Goal: Task Accomplishment & Management: Manage account settings

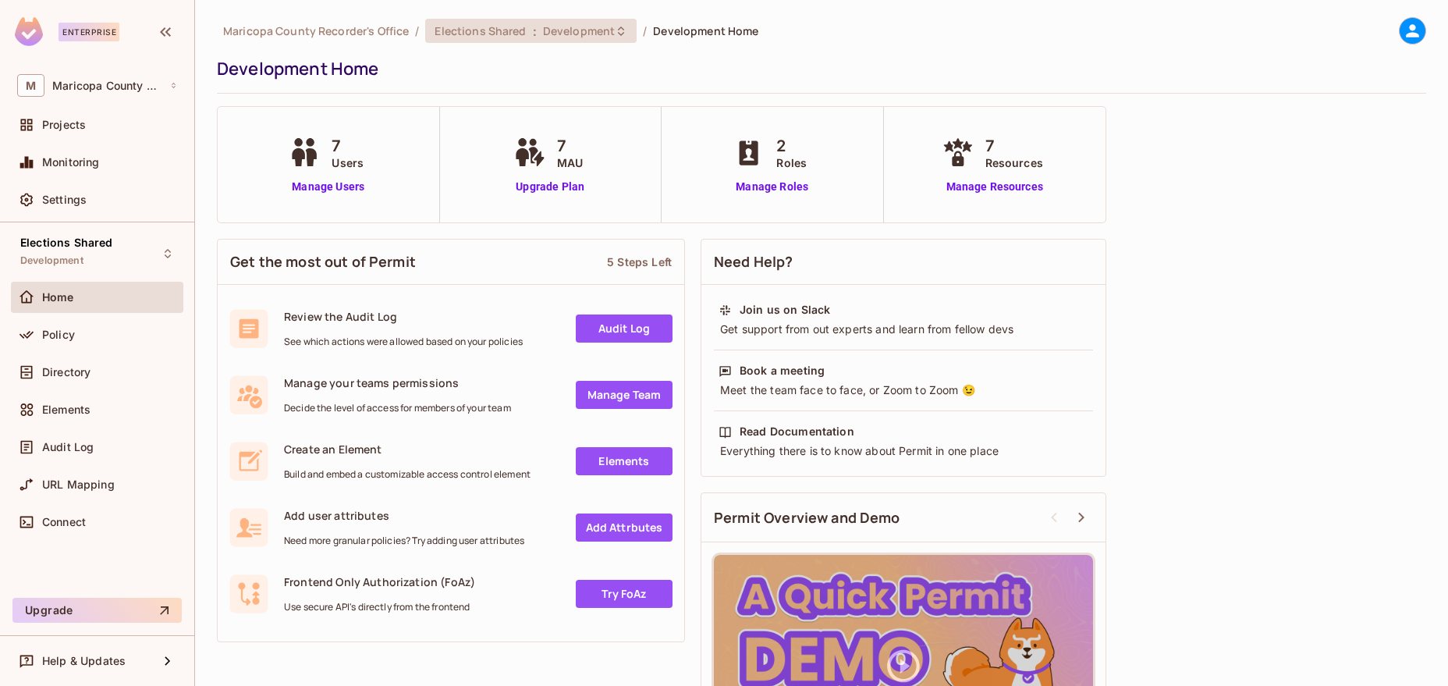
click at [572, 34] on span "Development" at bounding box center [579, 30] width 72 height 15
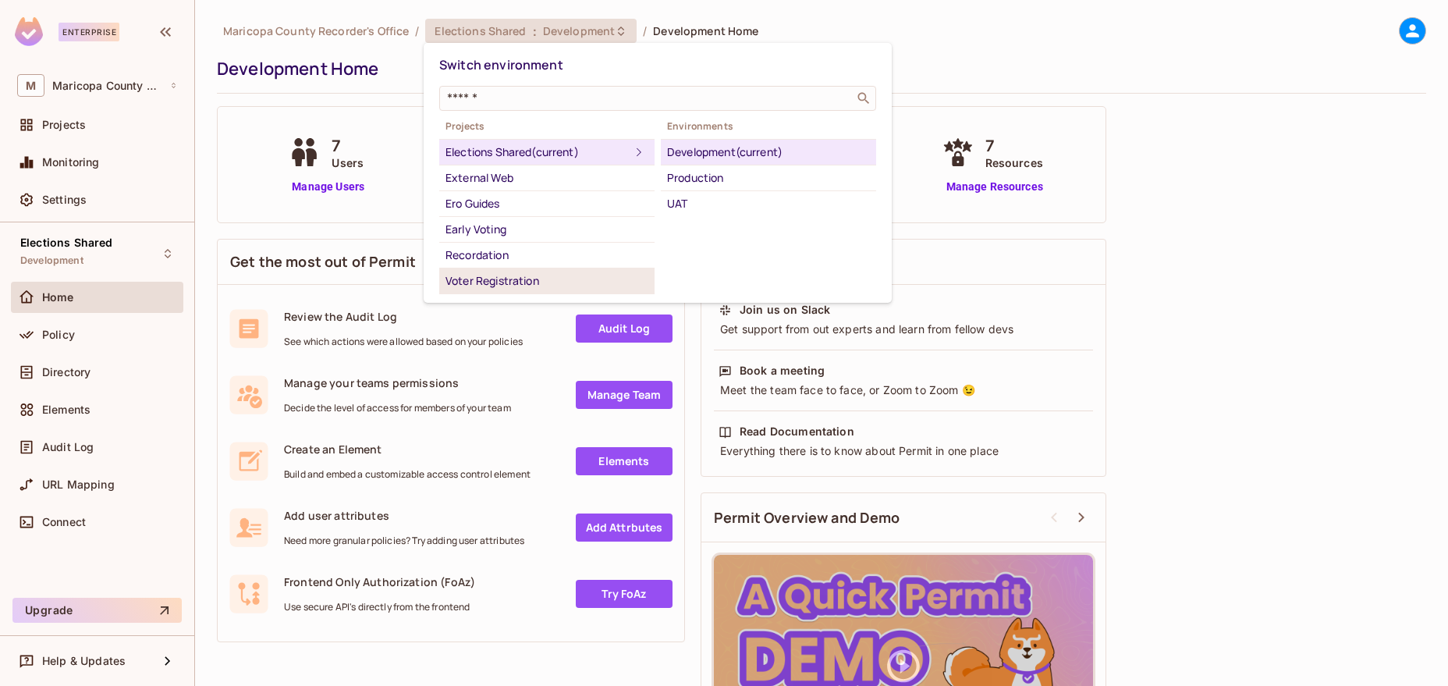
click at [481, 286] on div "Voter Registration" at bounding box center [547, 281] width 203 height 19
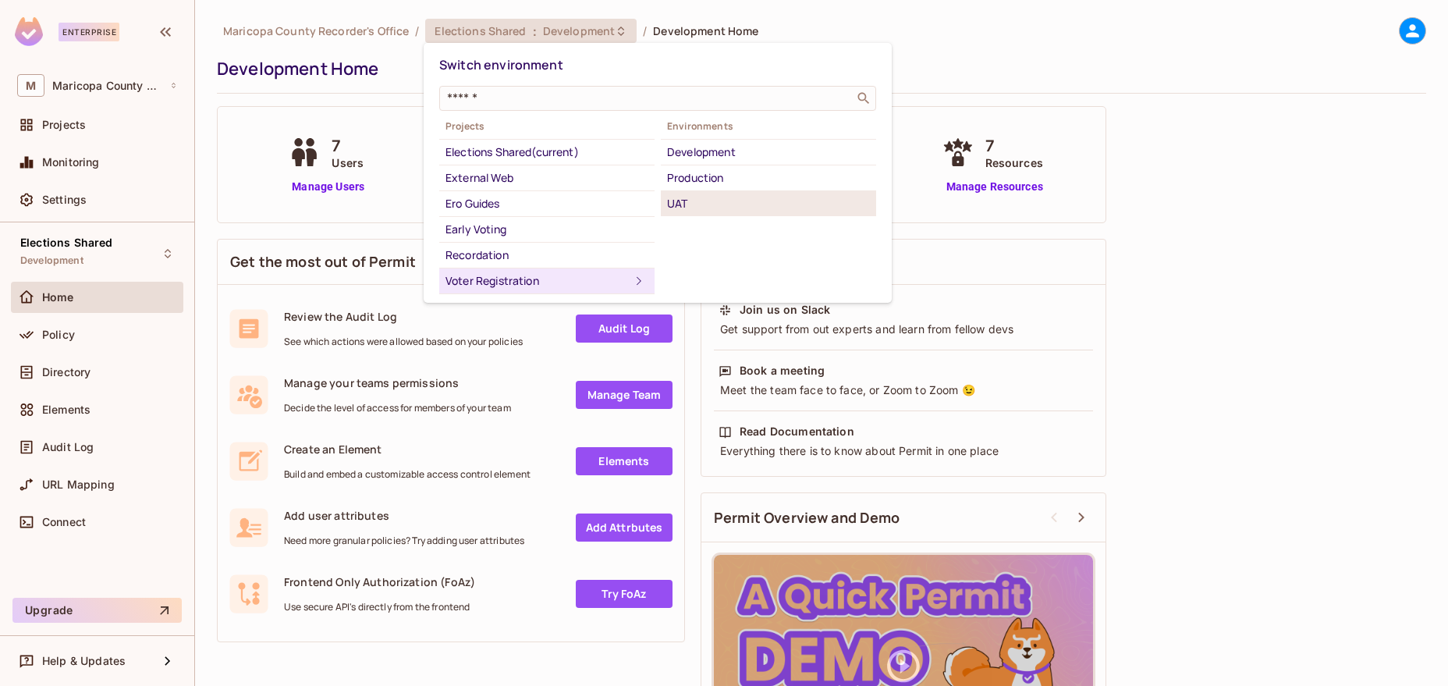
click at [685, 197] on div "UAT" at bounding box center [768, 203] width 203 height 19
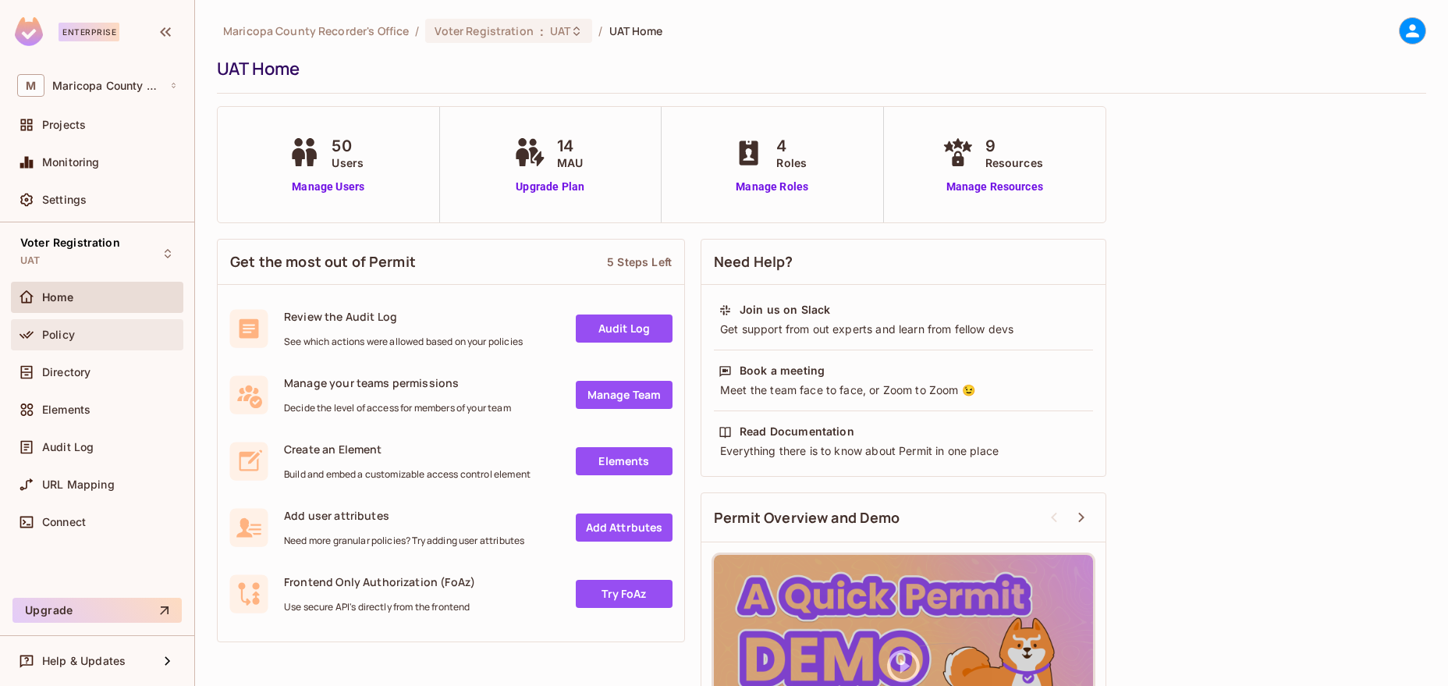
click at [60, 328] on span "Policy" at bounding box center [58, 334] width 33 height 12
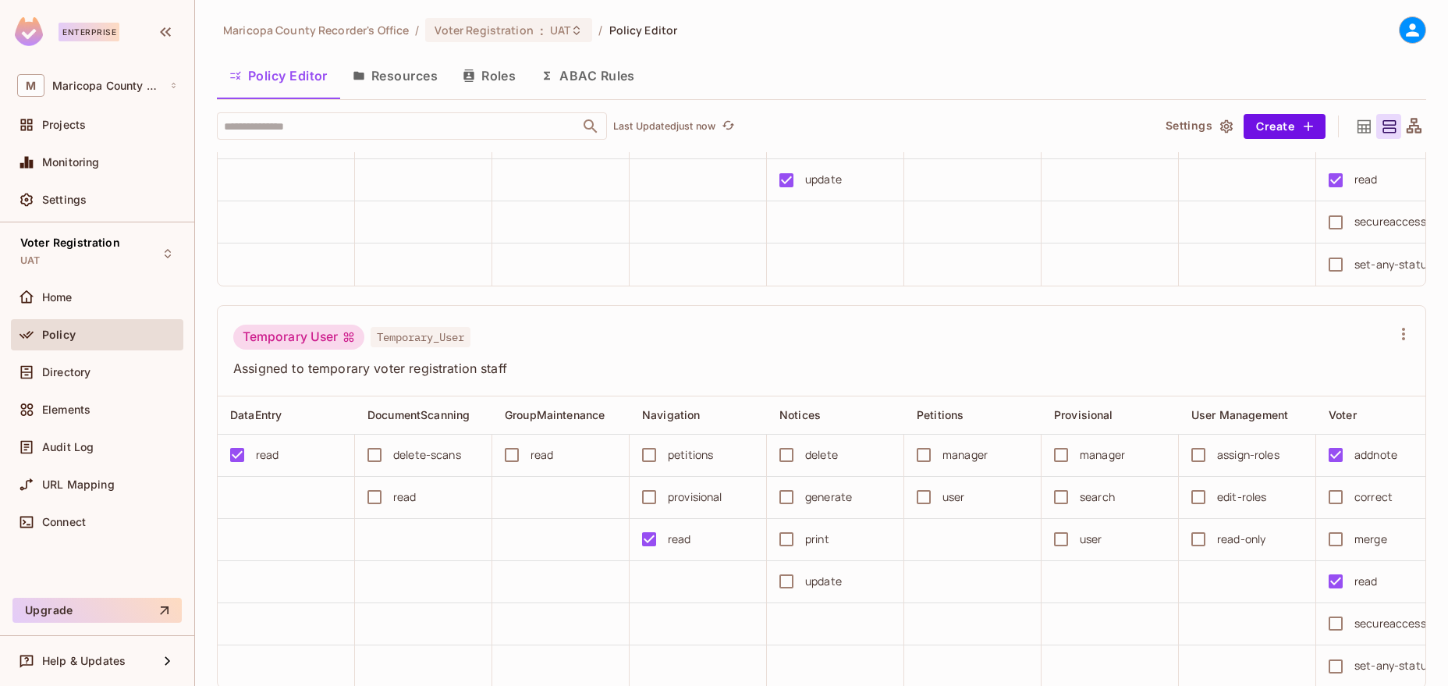
scroll to position [512, 0]
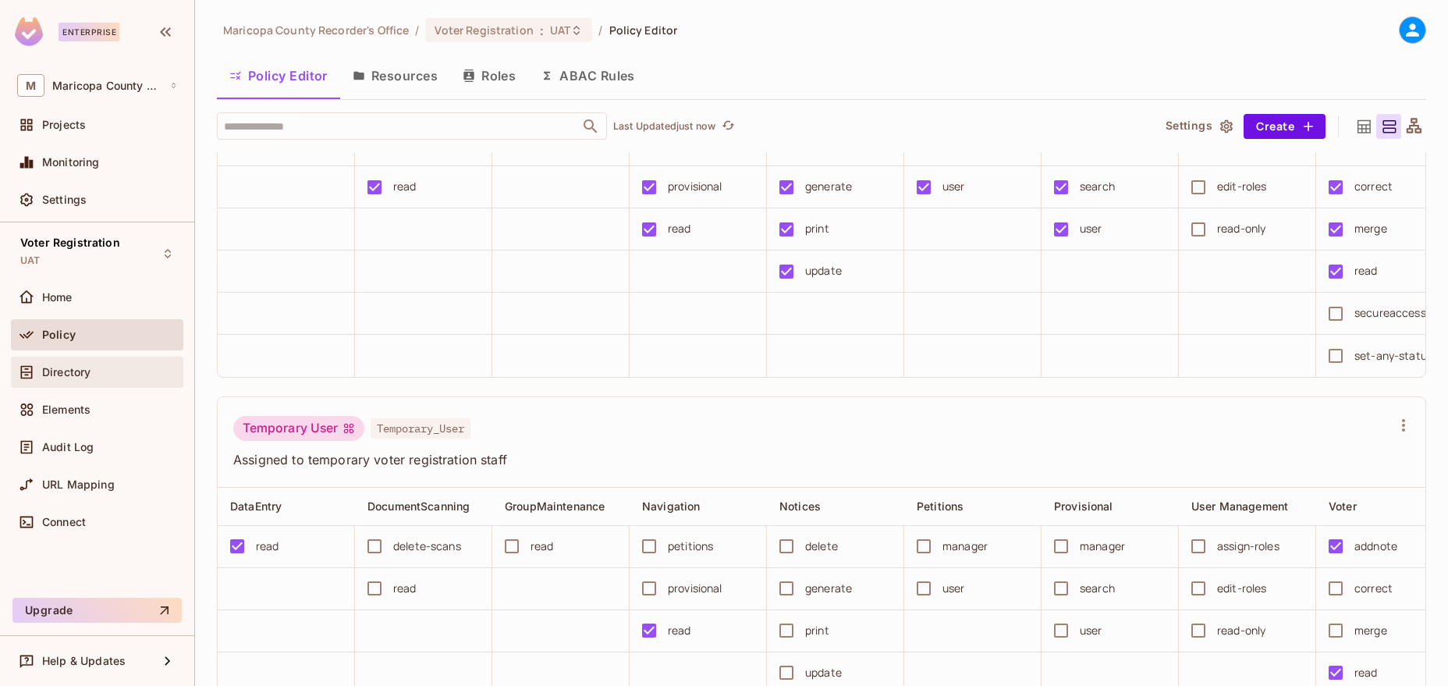
click at [80, 360] on div "Directory" at bounding box center [97, 372] width 172 height 31
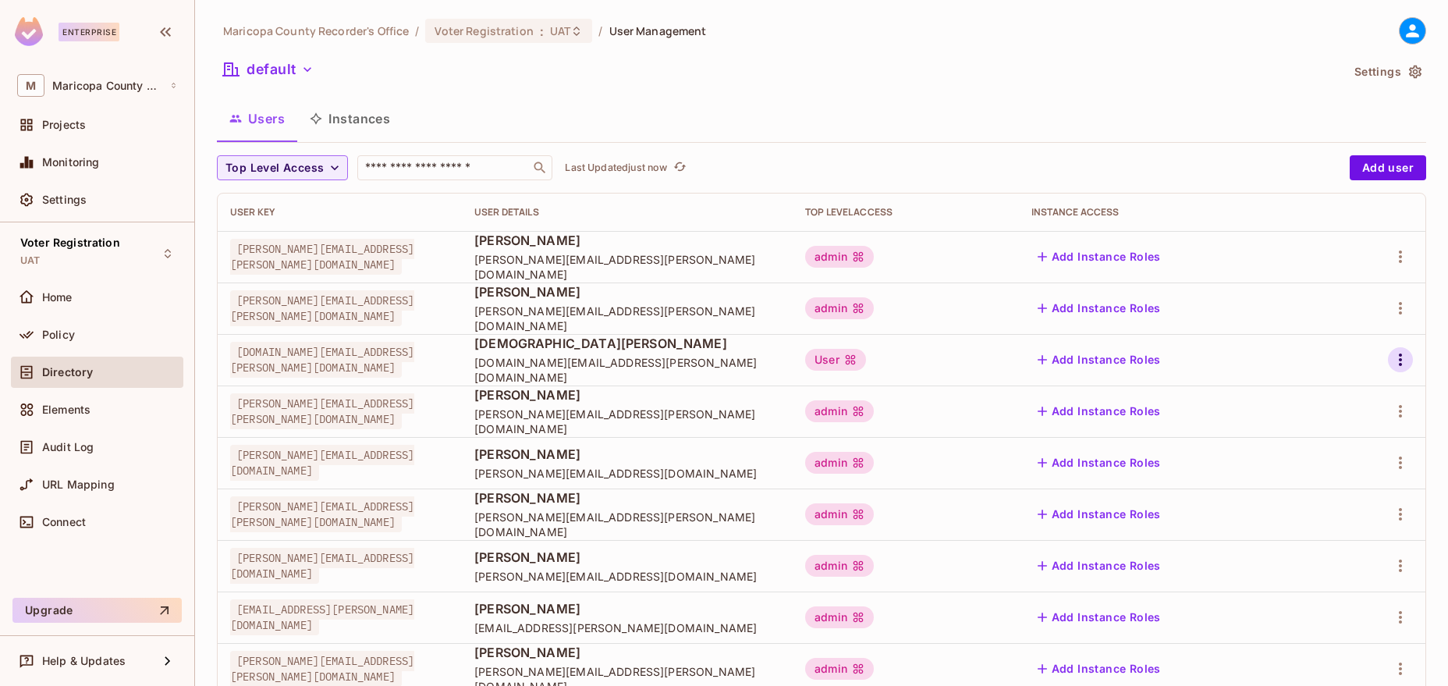
click at [1397, 358] on icon "button" at bounding box center [1400, 359] width 19 height 19
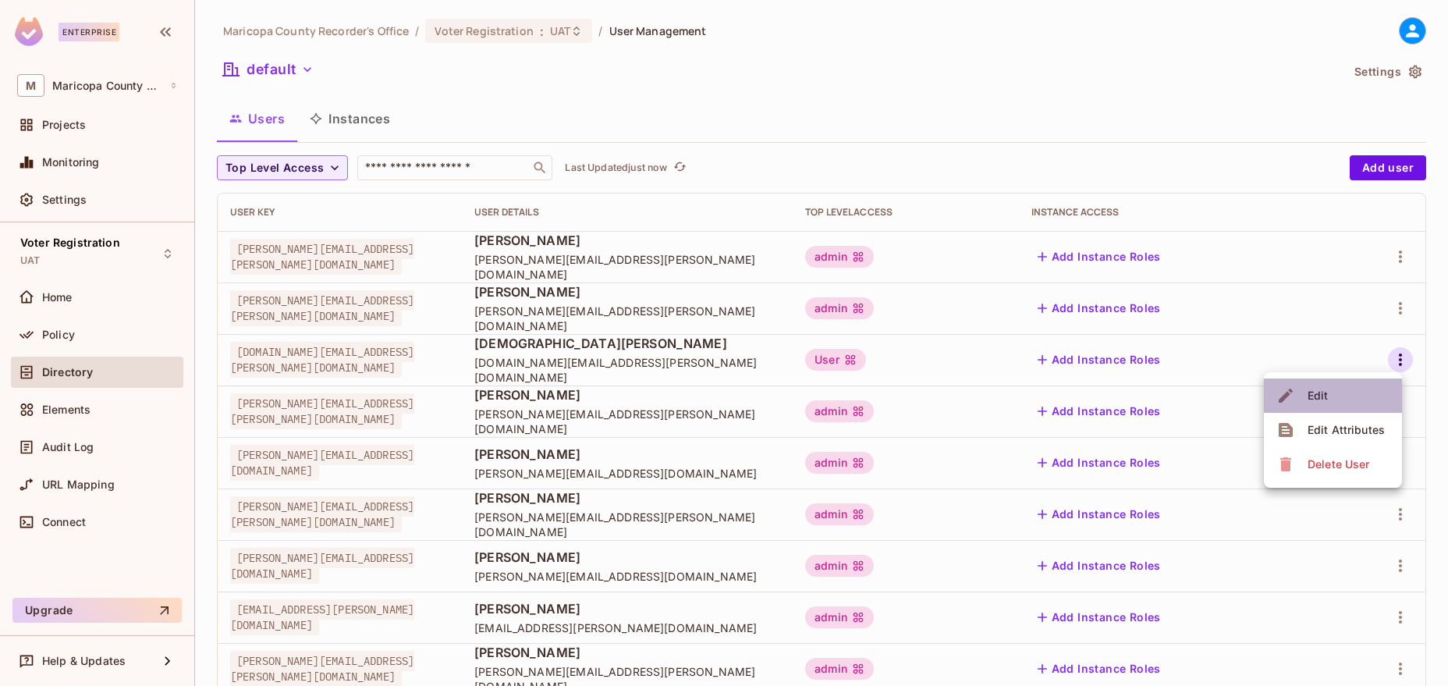
click at [1347, 392] on li "Edit" at bounding box center [1333, 395] width 138 height 34
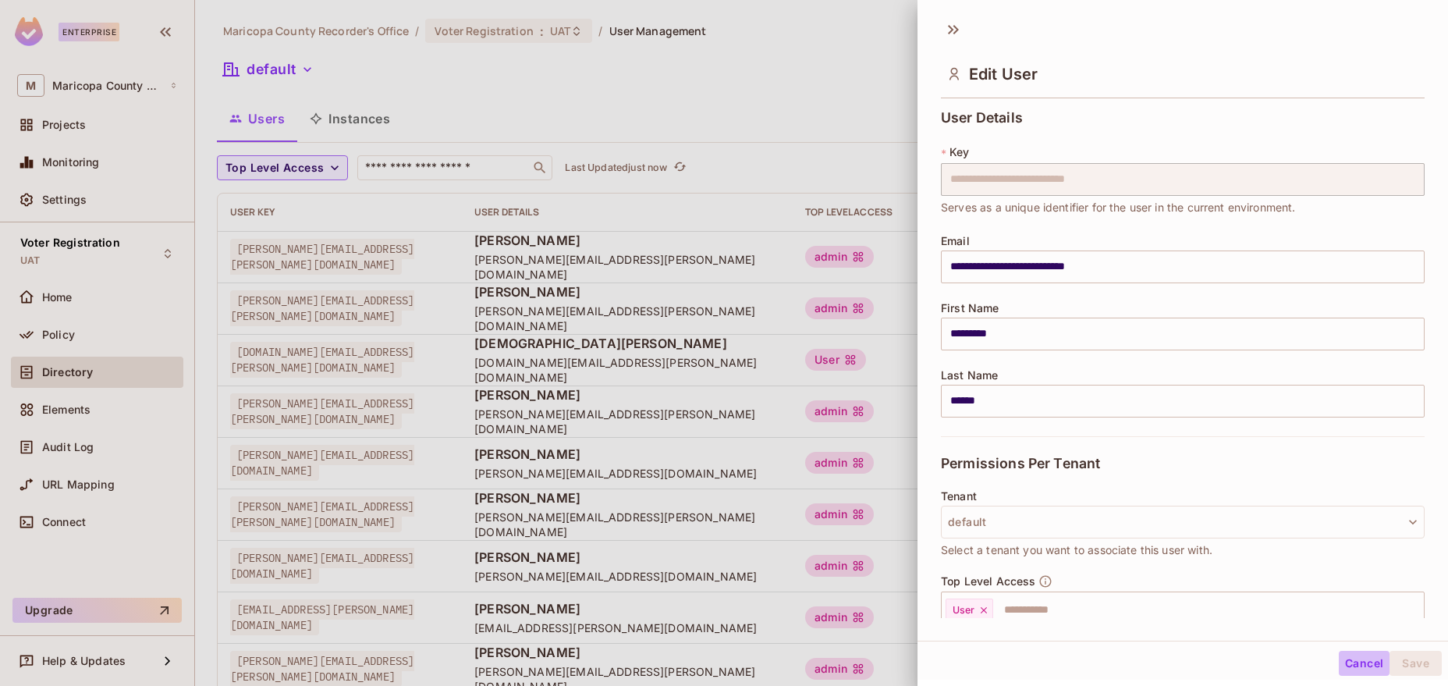
click at [1357, 662] on button "Cancel" at bounding box center [1364, 663] width 51 height 25
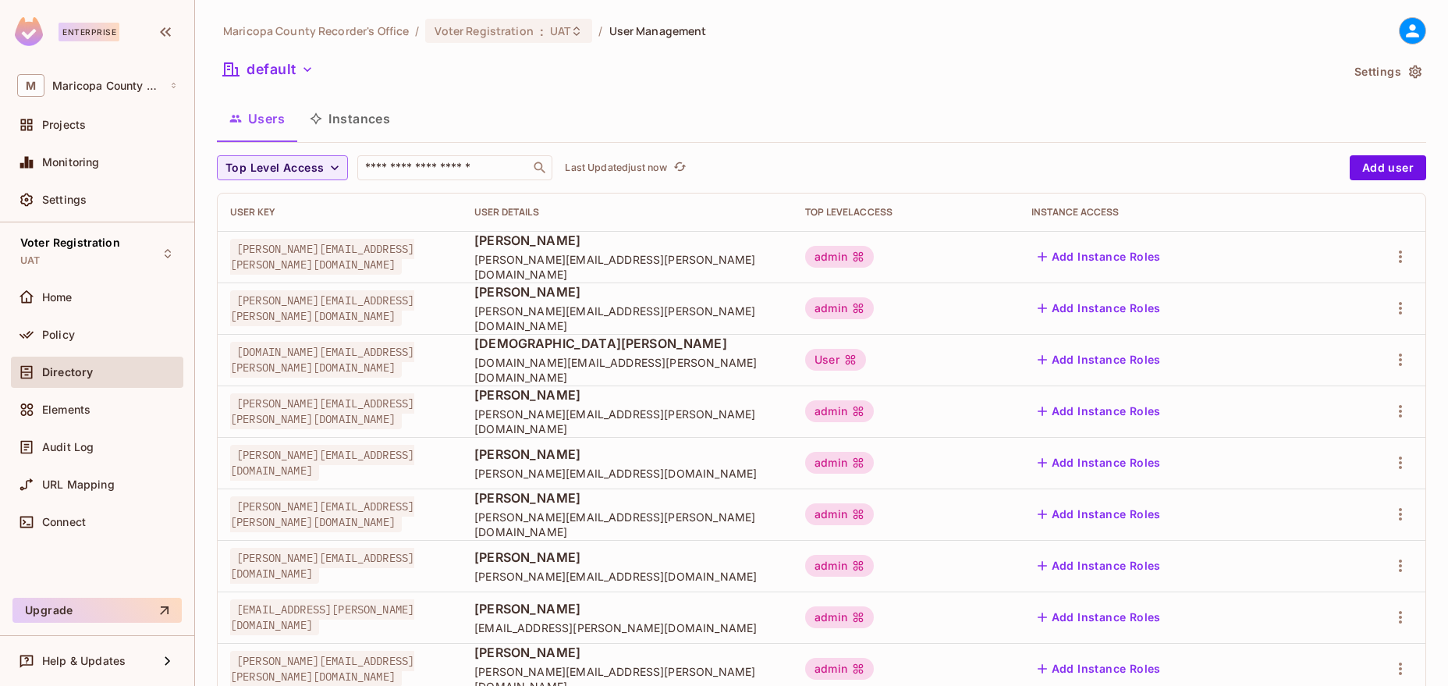
click at [627, 352] on span "[DEMOGRAPHIC_DATA][PERSON_NAME]" at bounding box center [627, 343] width 306 height 17
click at [83, 339] on div "Policy" at bounding box center [109, 334] width 135 height 12
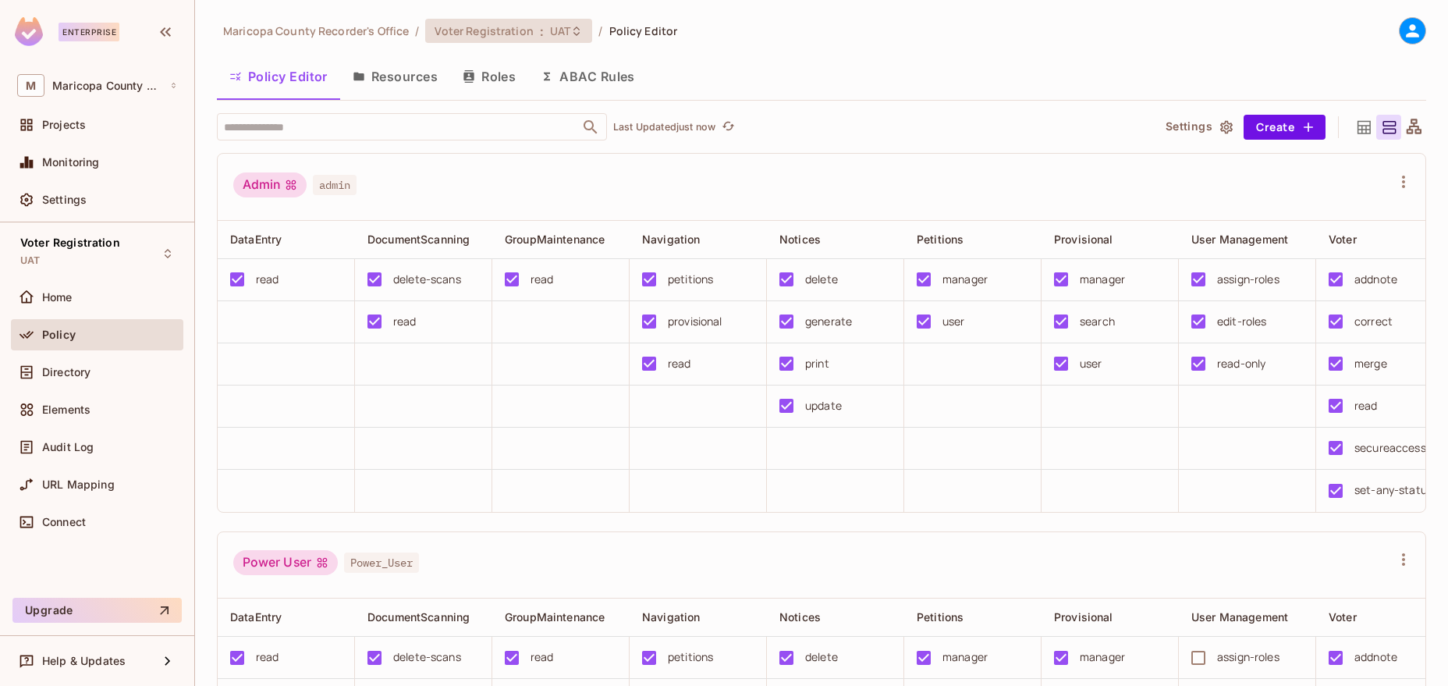
click at [510, 31] on span "Voter Registration" at bounding box center [484, 30] width 98 height 15
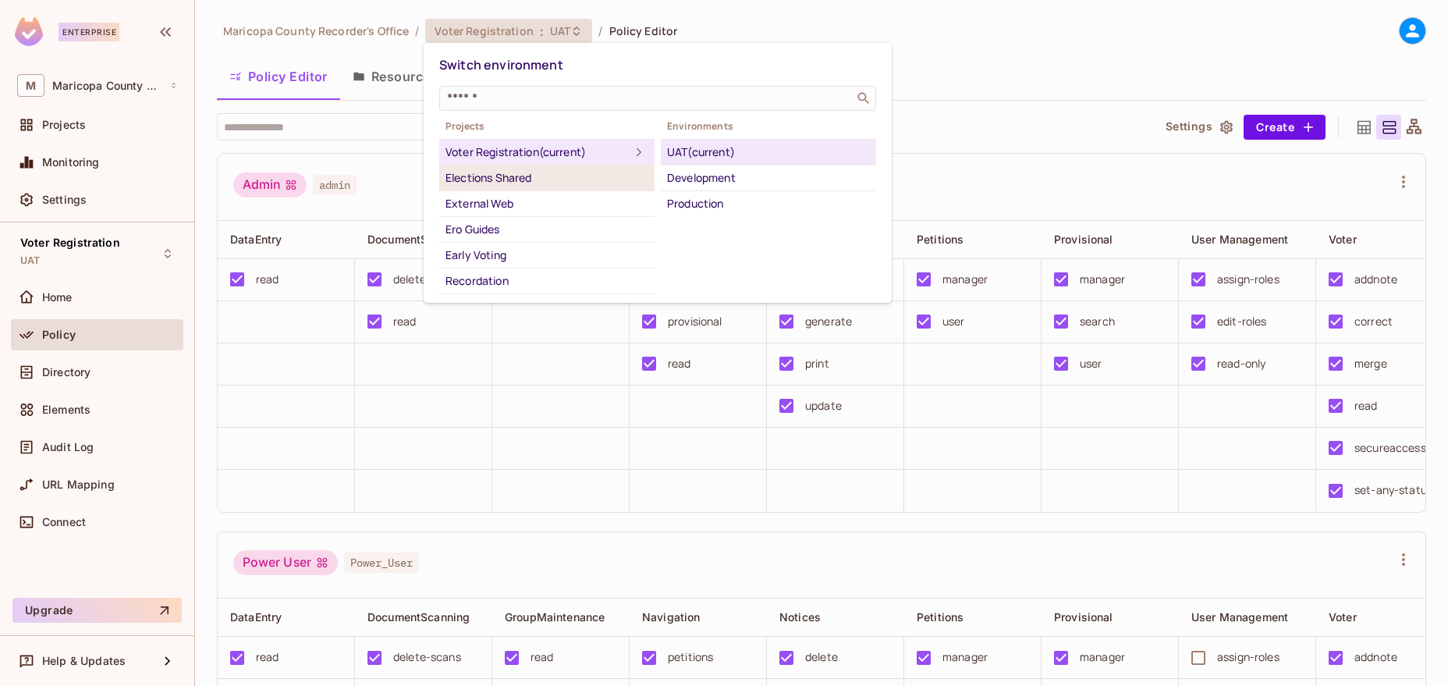
click at [554, 176] on div "Elections Shared" at bounding box center [547, 178] width 203 height 19
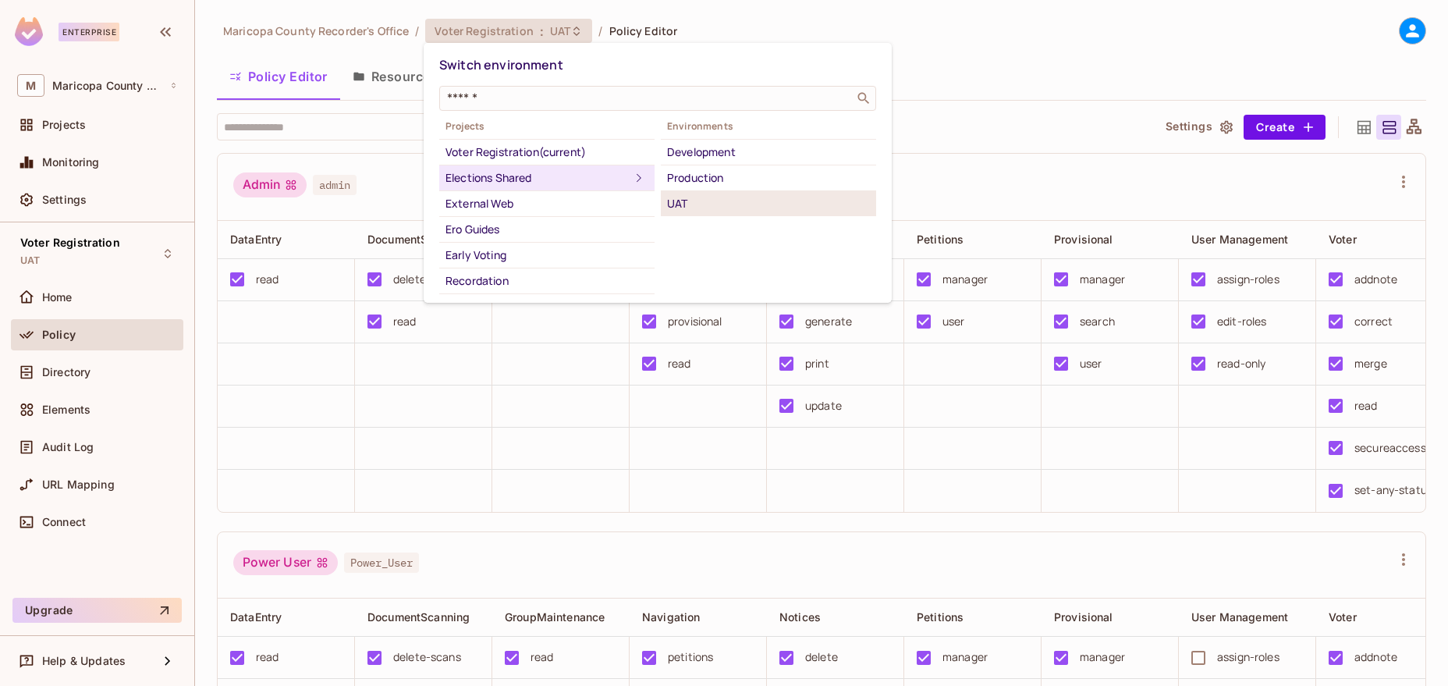
click at [749, 215] on li "UAT" at bounding box center [768, 203] width 215 height 25
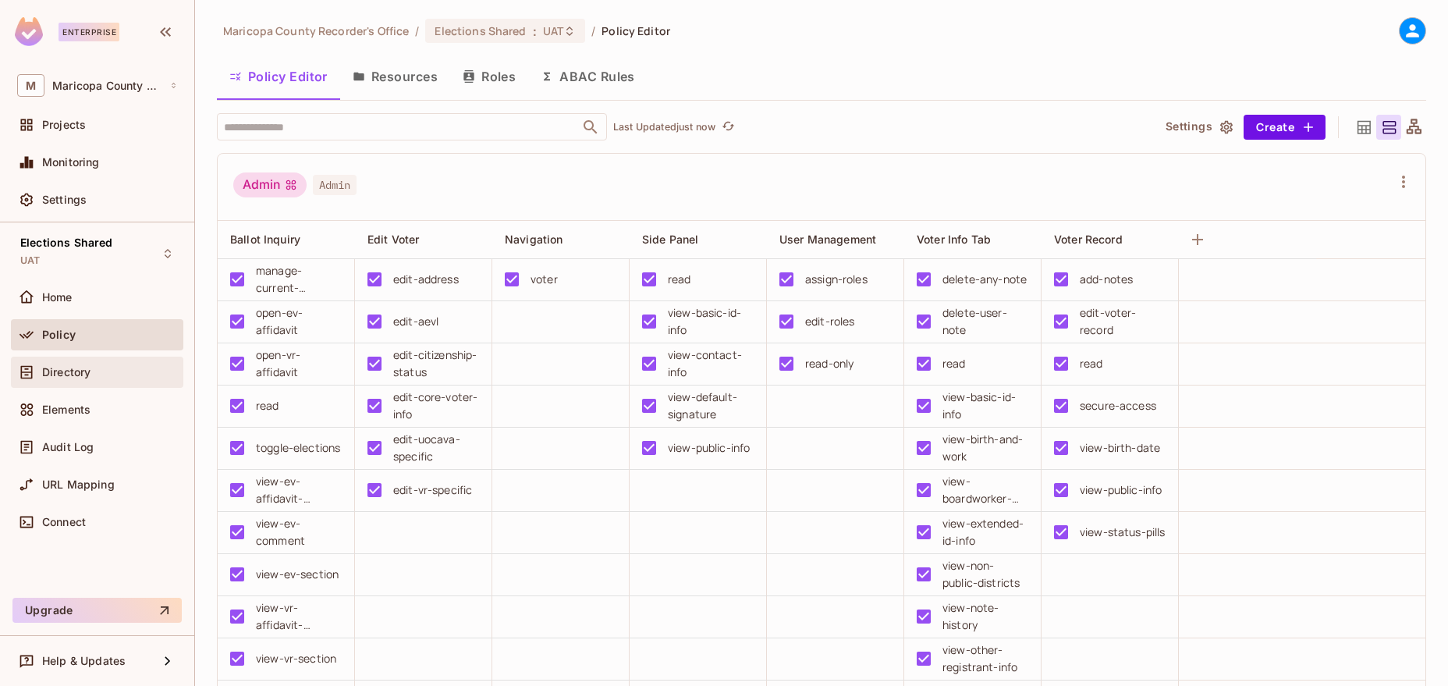
click at [73, 372] on span "Directory" at bounding box center [66, 372] width 48 height 12
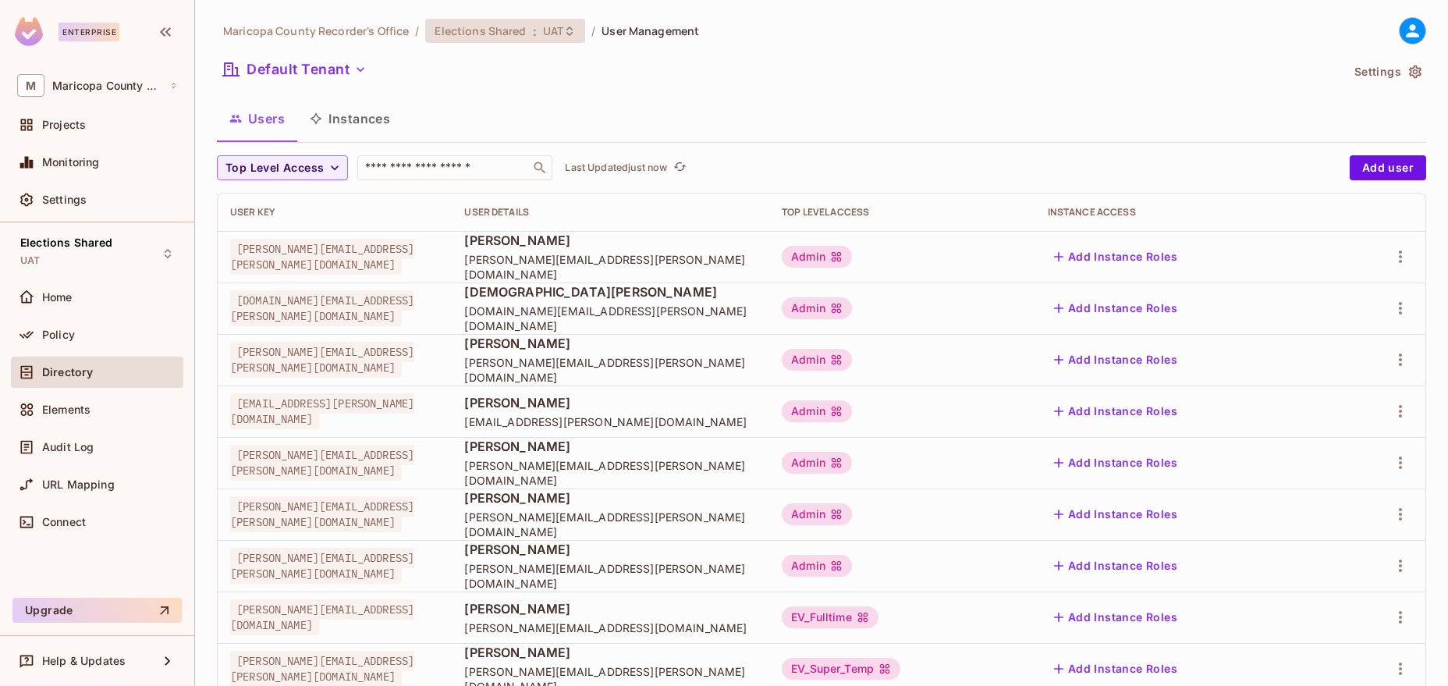
click at [511, 34] on span "Elections Shared" at bounding box center [480, 30] width 91 height 15
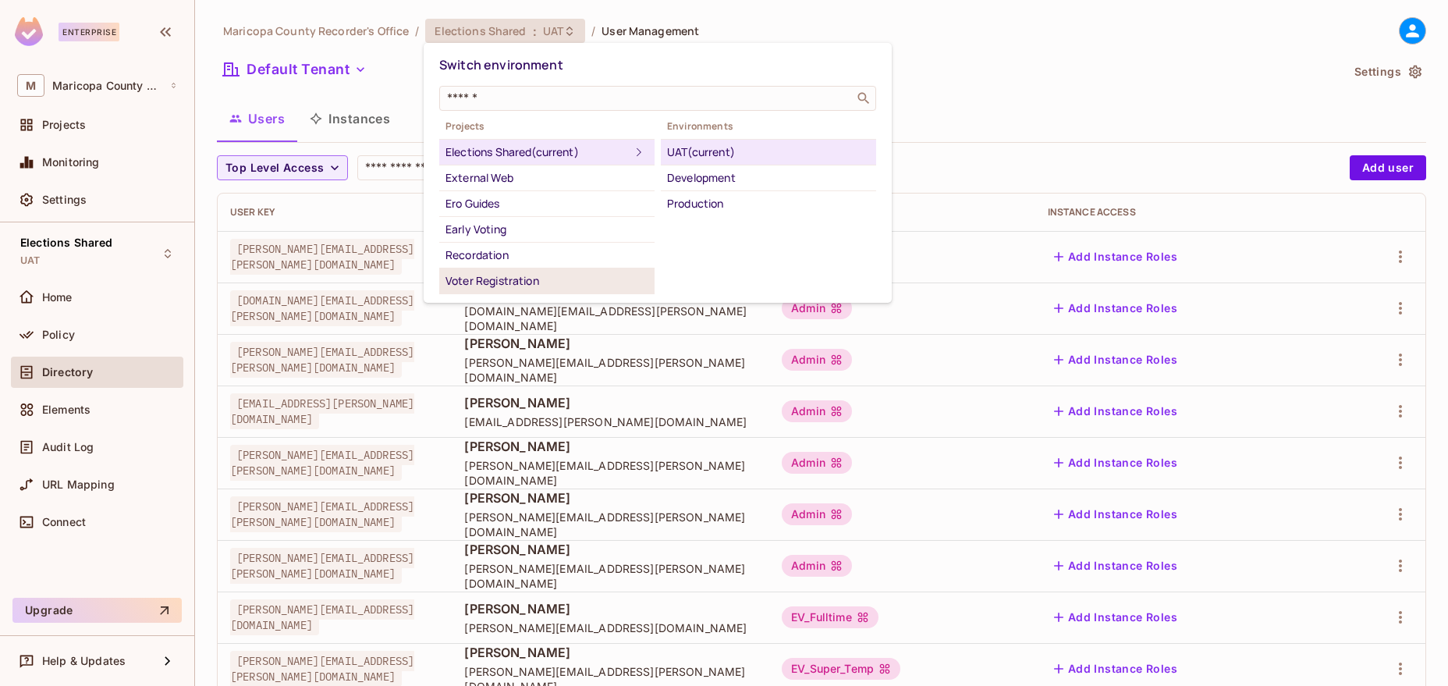
click at [524, 273] on div "Voter Registration" at bounding box center [547, 281] width 203 height 19
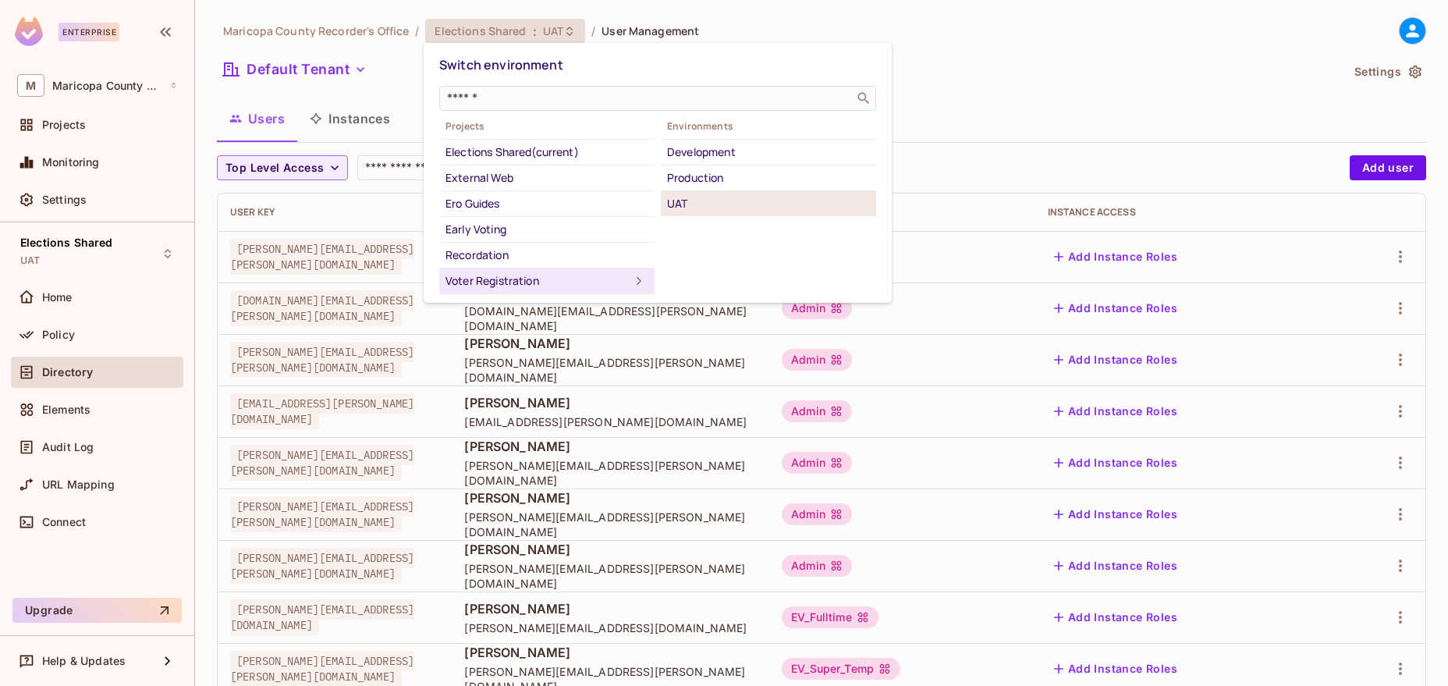
click at [687, 201] on div "UAT" at bounding box center [768, 203] width 203 height 19
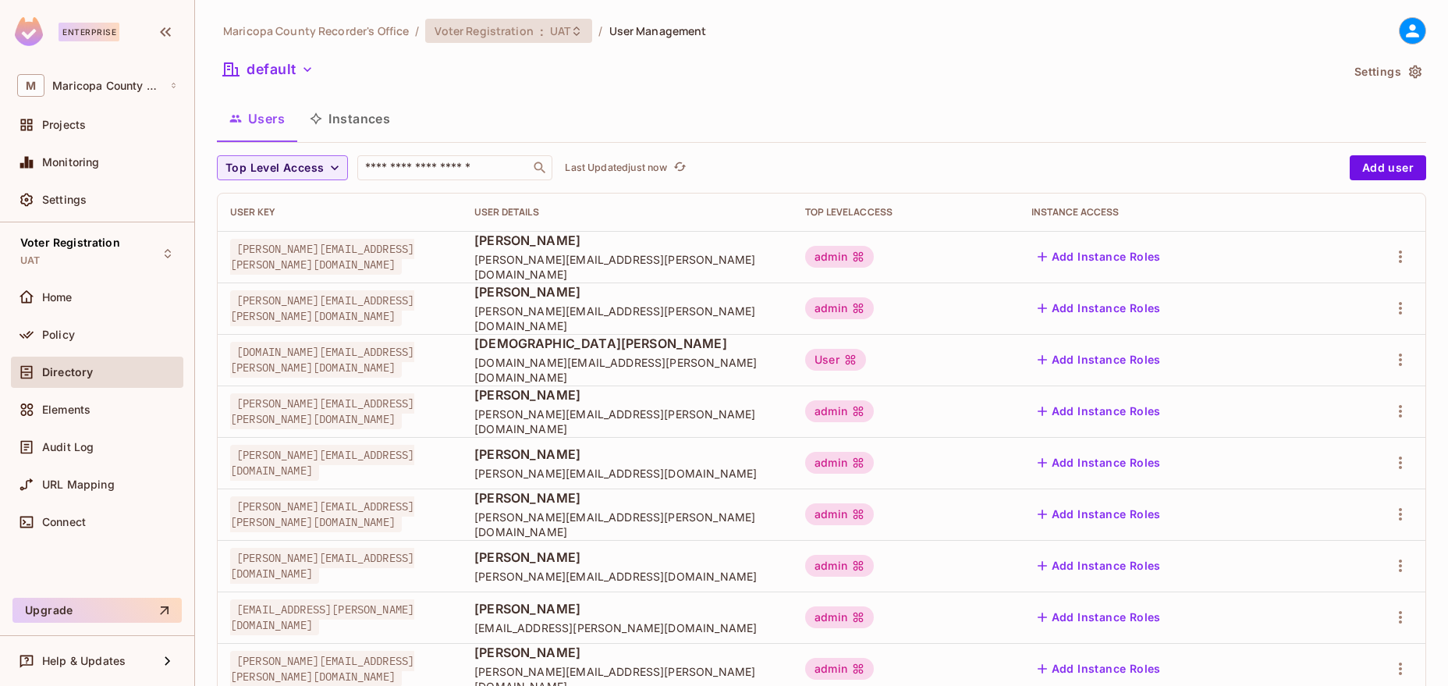
click at [528, 27] on span "Voter Registration" at bounding box center [484, 30] width 98 height 15
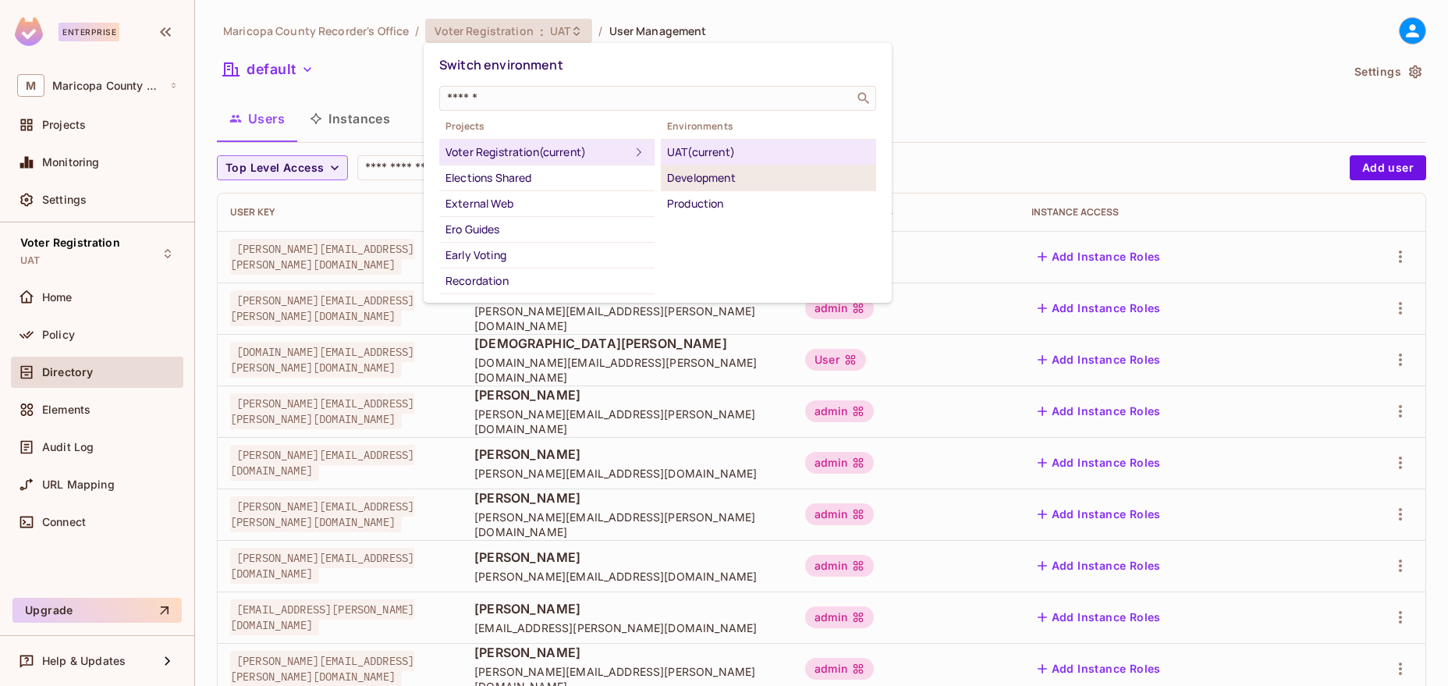
click at [692, 178] on div "Development" at bounding box center [768, 178] width 203 height 19
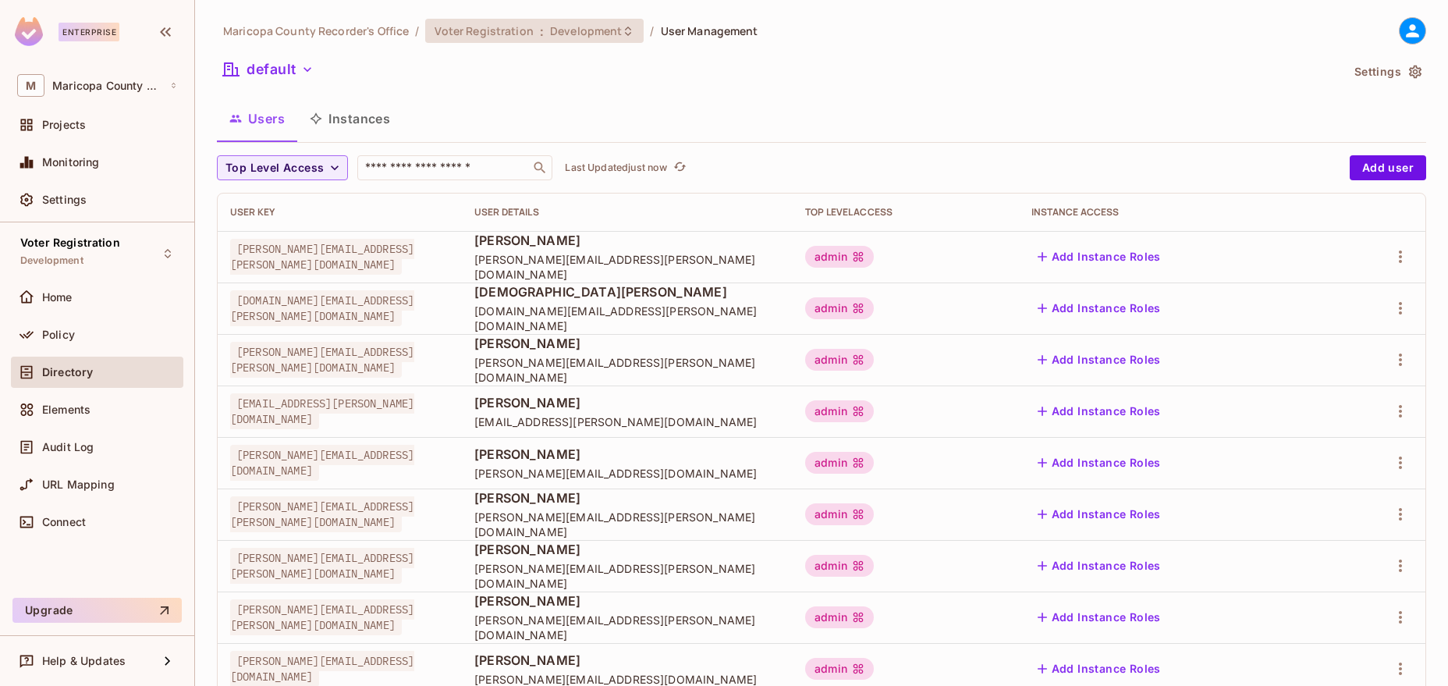
click at [603, 37] on span "Development" at bounding box center [586, 30] width 72 height 15
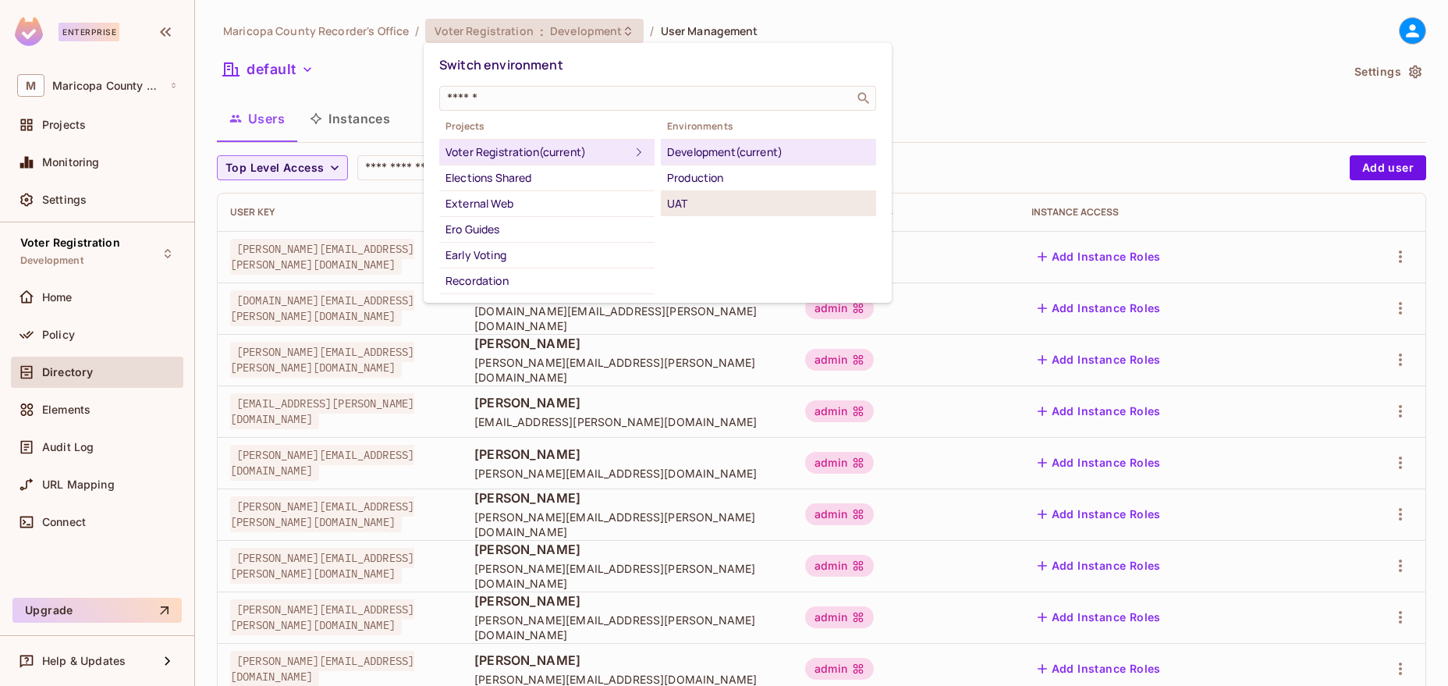
click at [741, 203] on div "UAT" at bounding box center [768, 203] width 203 height 19
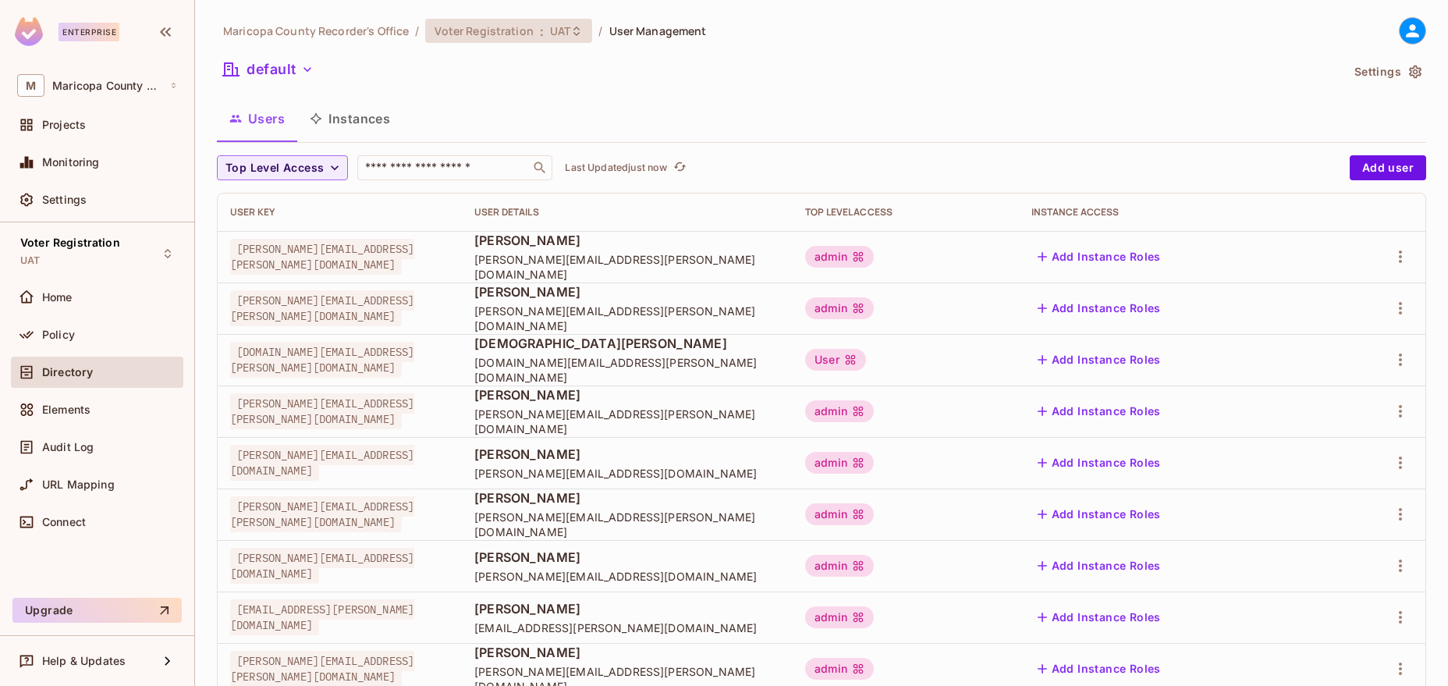
click at [513, 35] on span "Voter Registration" at bounding box center [484, 30] width 98 height 15
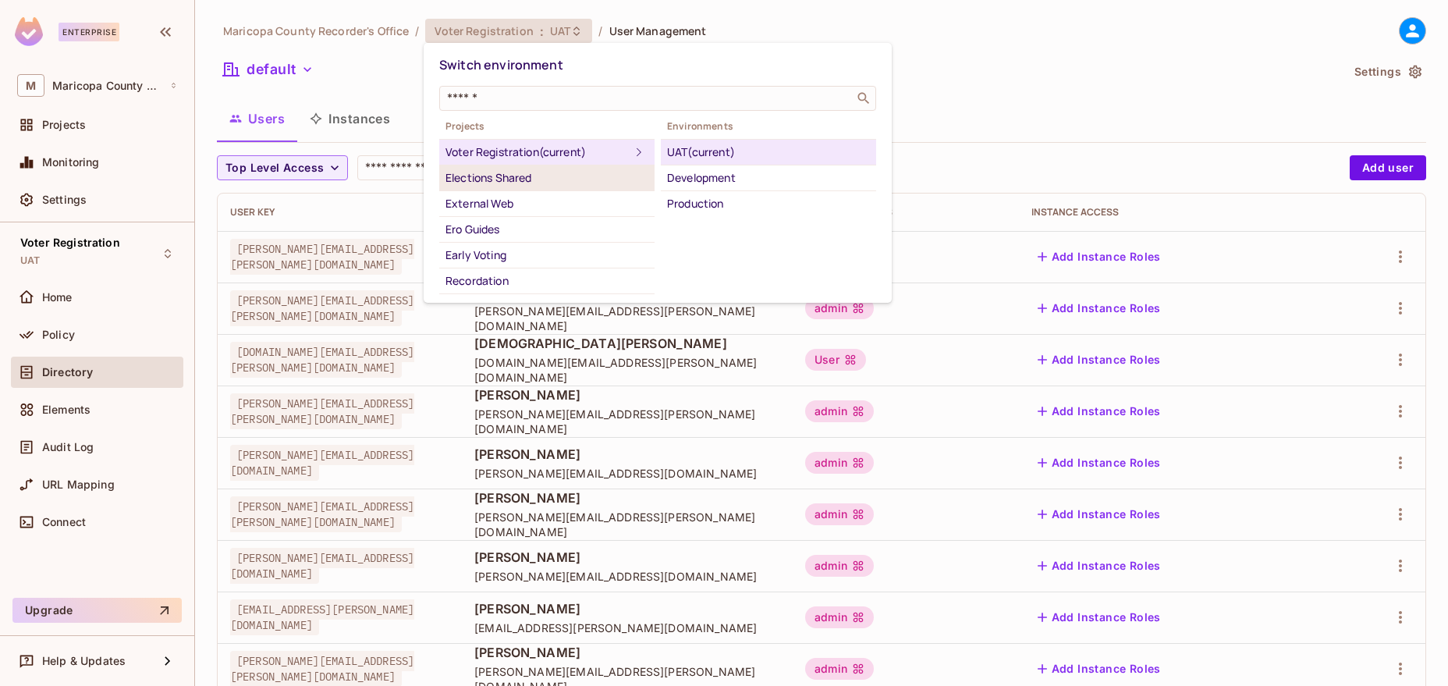
click at [566, 175] on div "Elections Shared" at bounding box center [547, 178] width 203 height 19
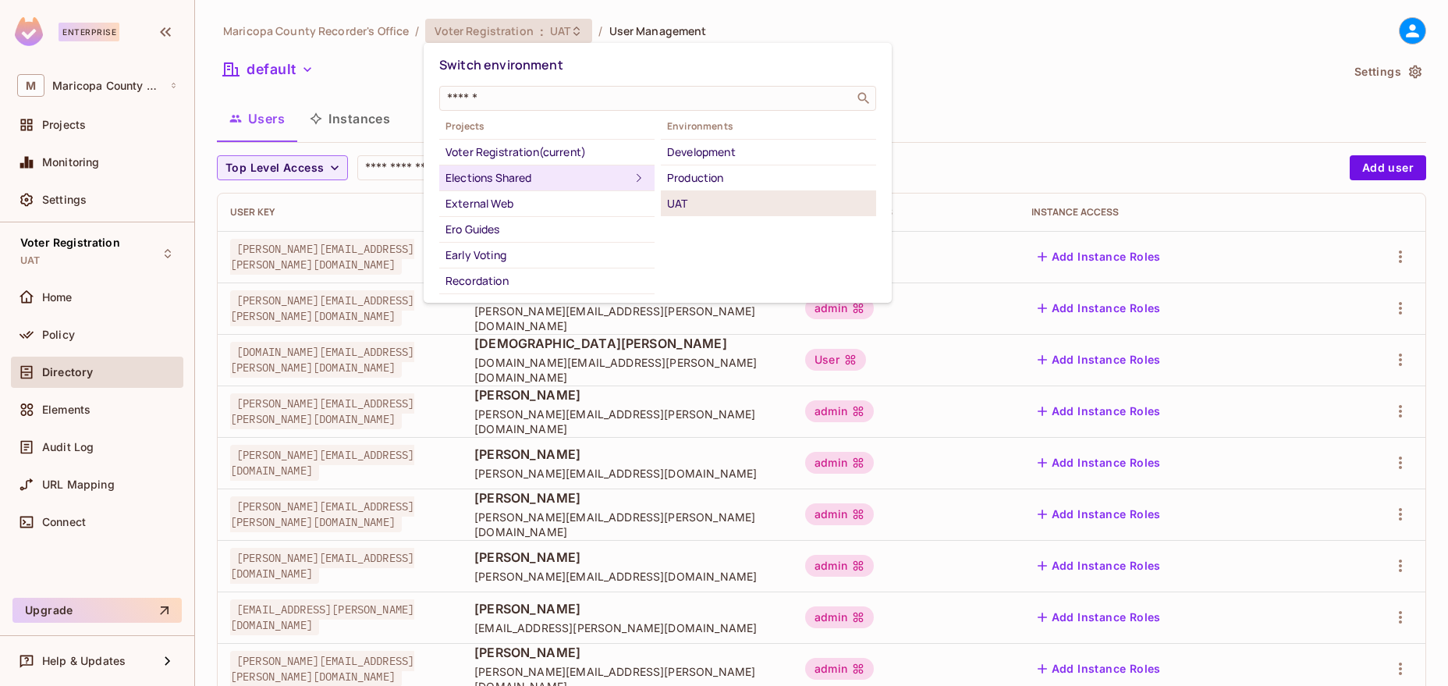
click at [713, 196] on div "UAT" at bounding box center [768, 203] width 203 height 19
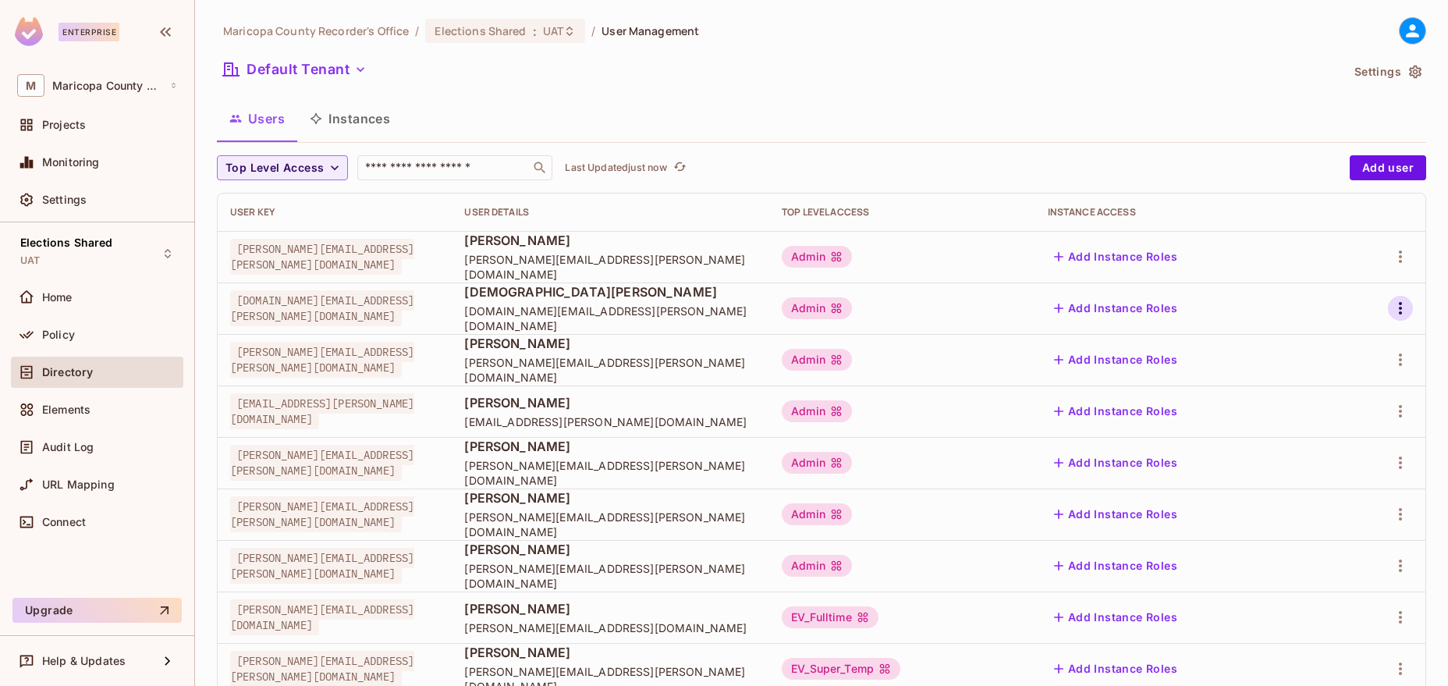
click at [1391, 304] on icon "button" at bounding box center [1400, 308] width 19 height 19
click at [1341, 344] on li "Edit" at bounding box center [1333, 344] width 138 height 34
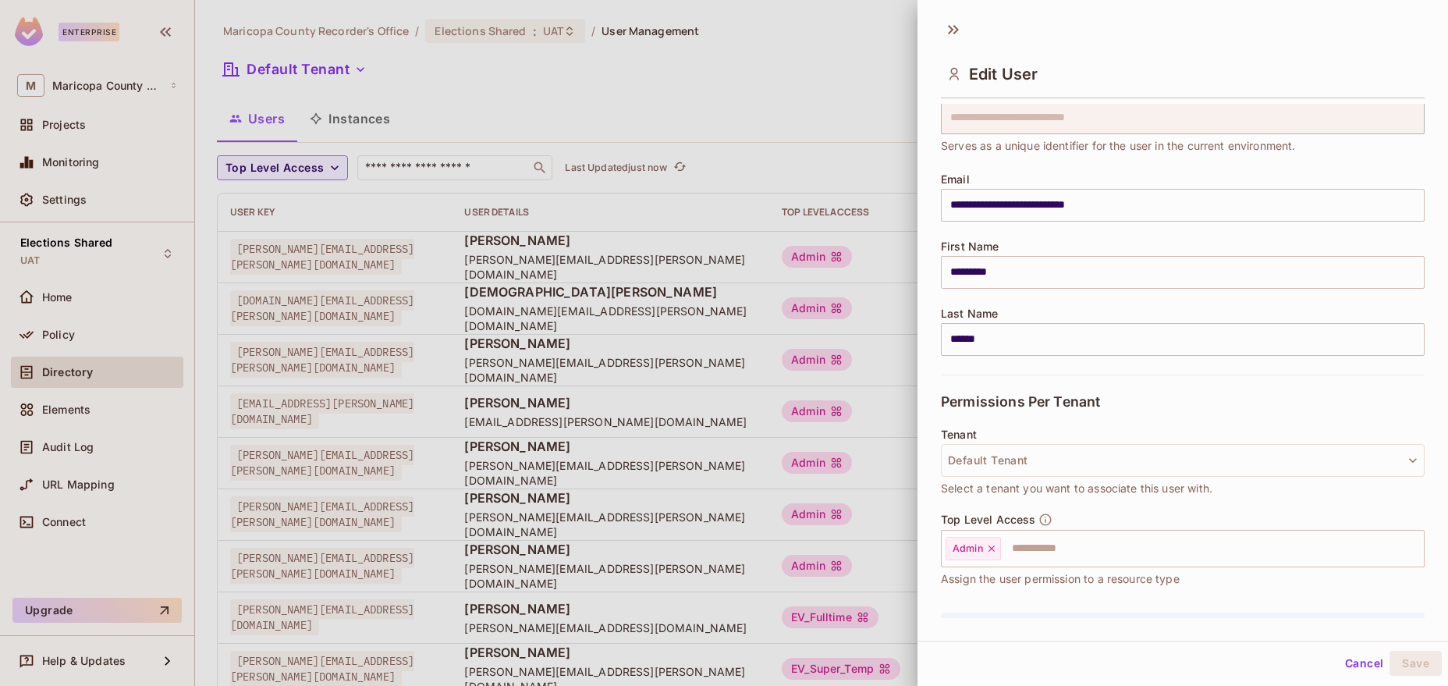
scroll to position [89, 0]
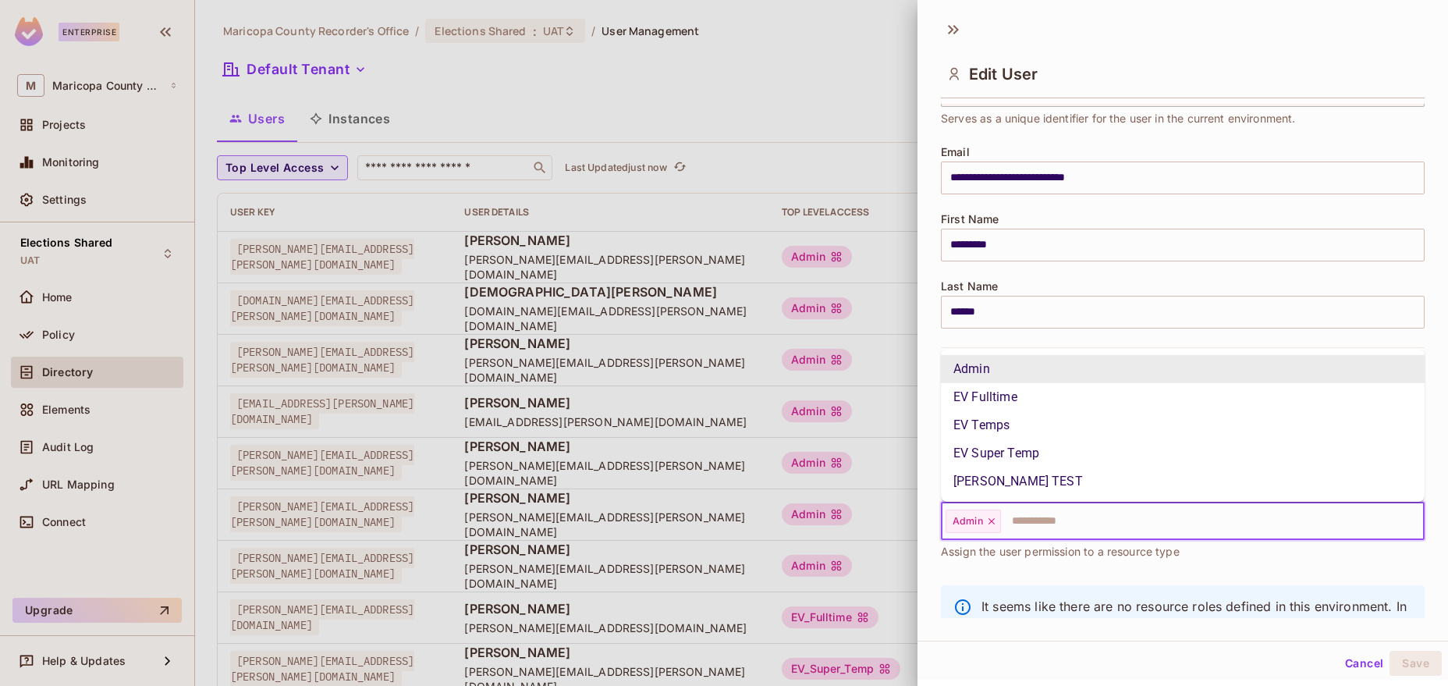
click at [1058, 527] on input "text" at bounding box center [1199, 521] width 392 height 31
click at [1048, 423] on li "EV Temps" at bounding box center [1183, 425] width 484 height 28
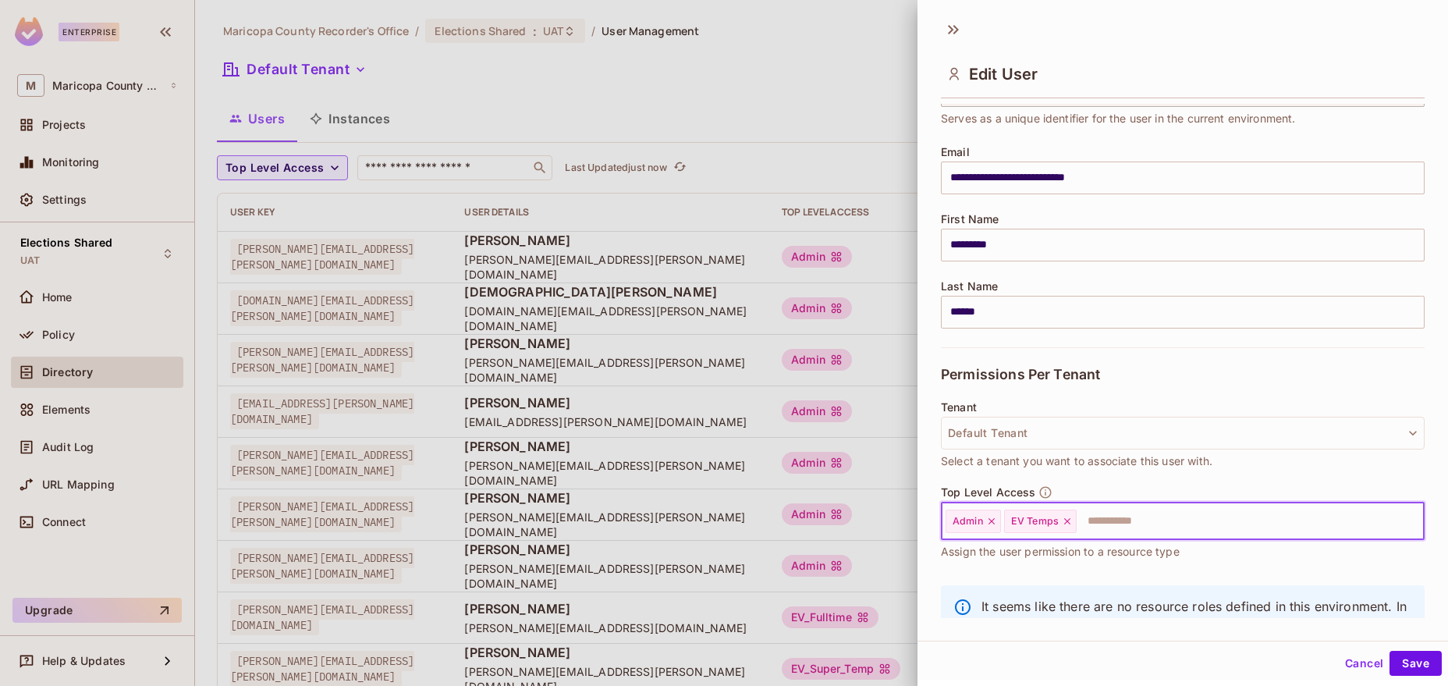
click at [990, 522] on icon at bounding box center [991, 521] width 11 height 11
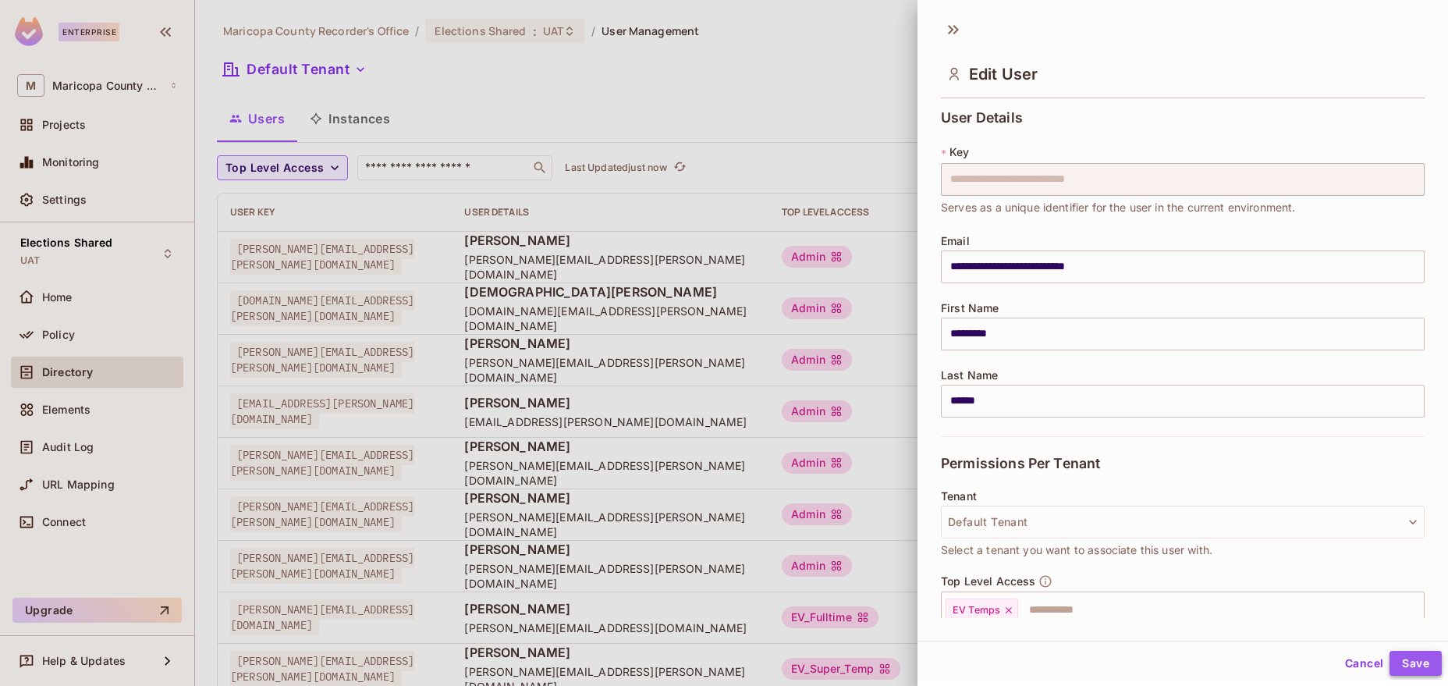
click at [1401, 659] on button "Save" at bounding box center [1416, 663] width 52 height 25
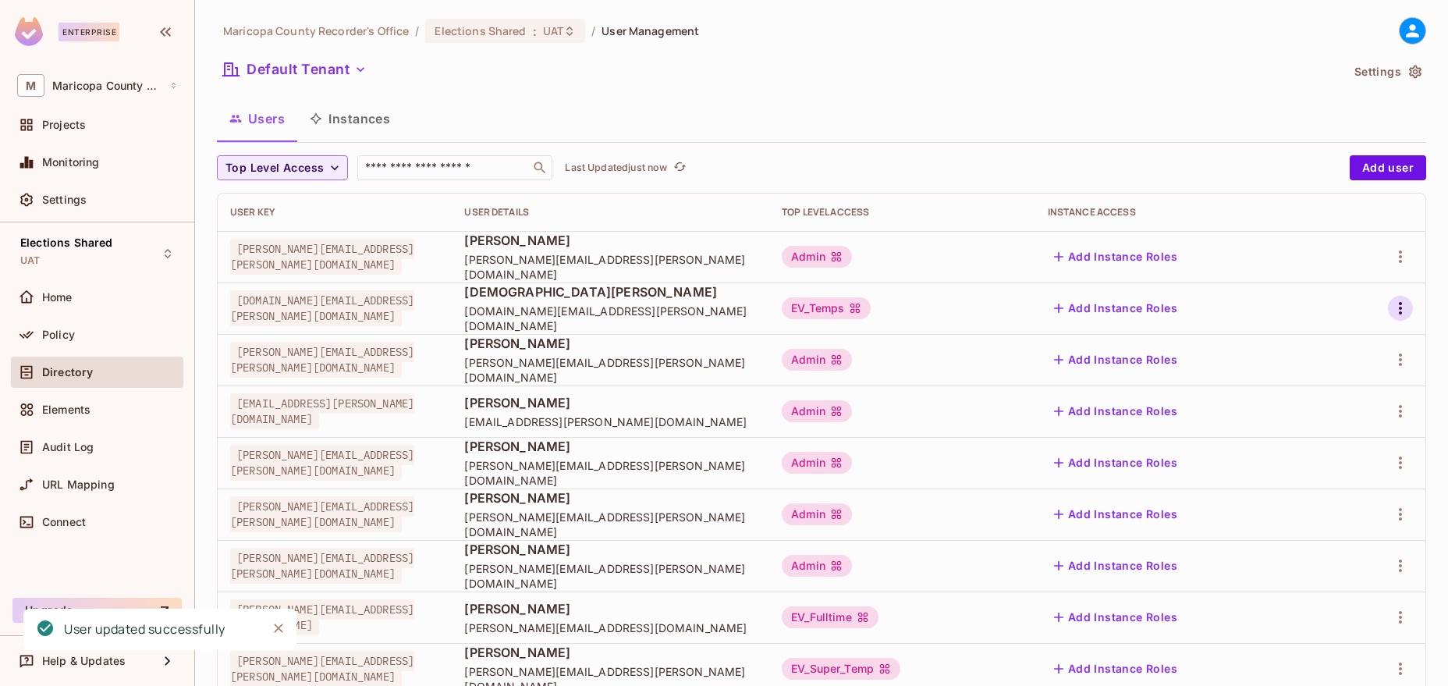
click at [1397, 304] on icon "button" at bounding box center [1400, 308] width 19 height 19
click at [1324, 355] on span "Edit" at bounding box center [1318, 344] width 30 height 25
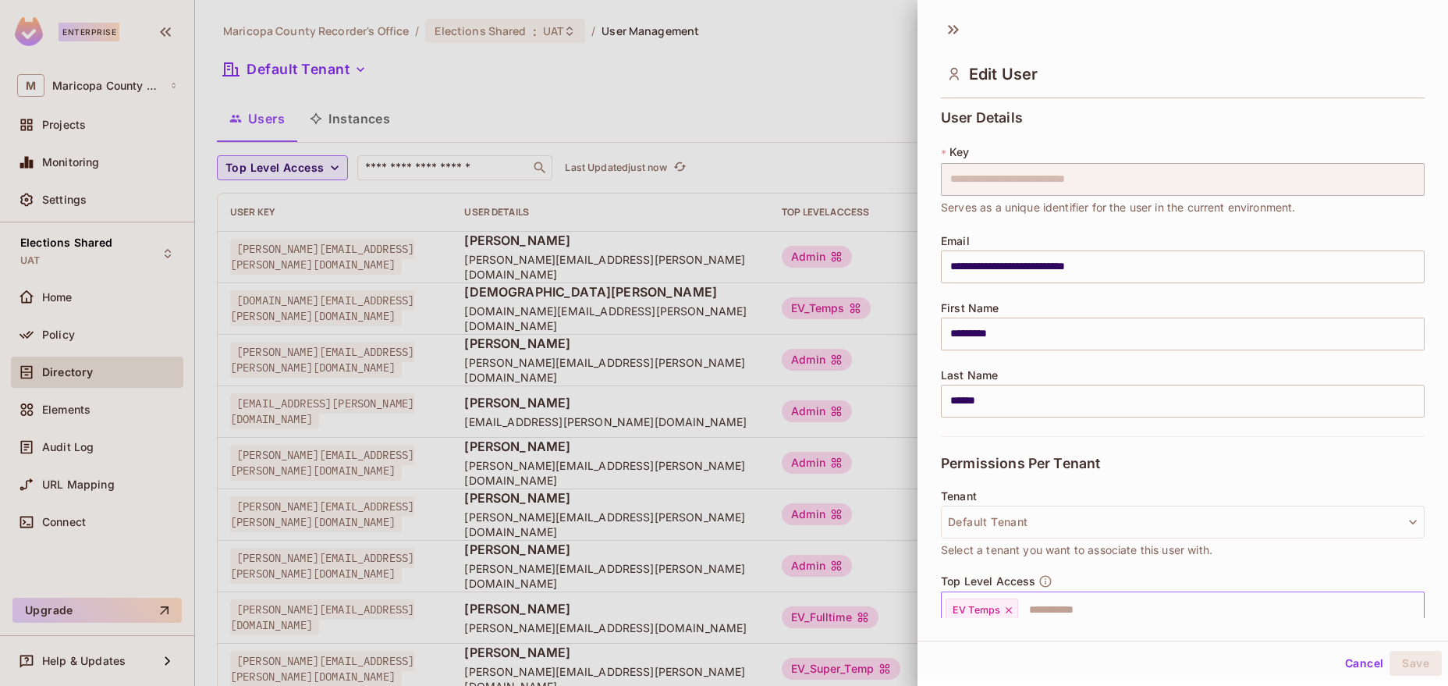
click at [1010, 606] on icon at bounding box center [1008, 610] width 11 height 11
click at [1019, 605] on input "text" at bounding box center [1169, 610] width 450 height 31
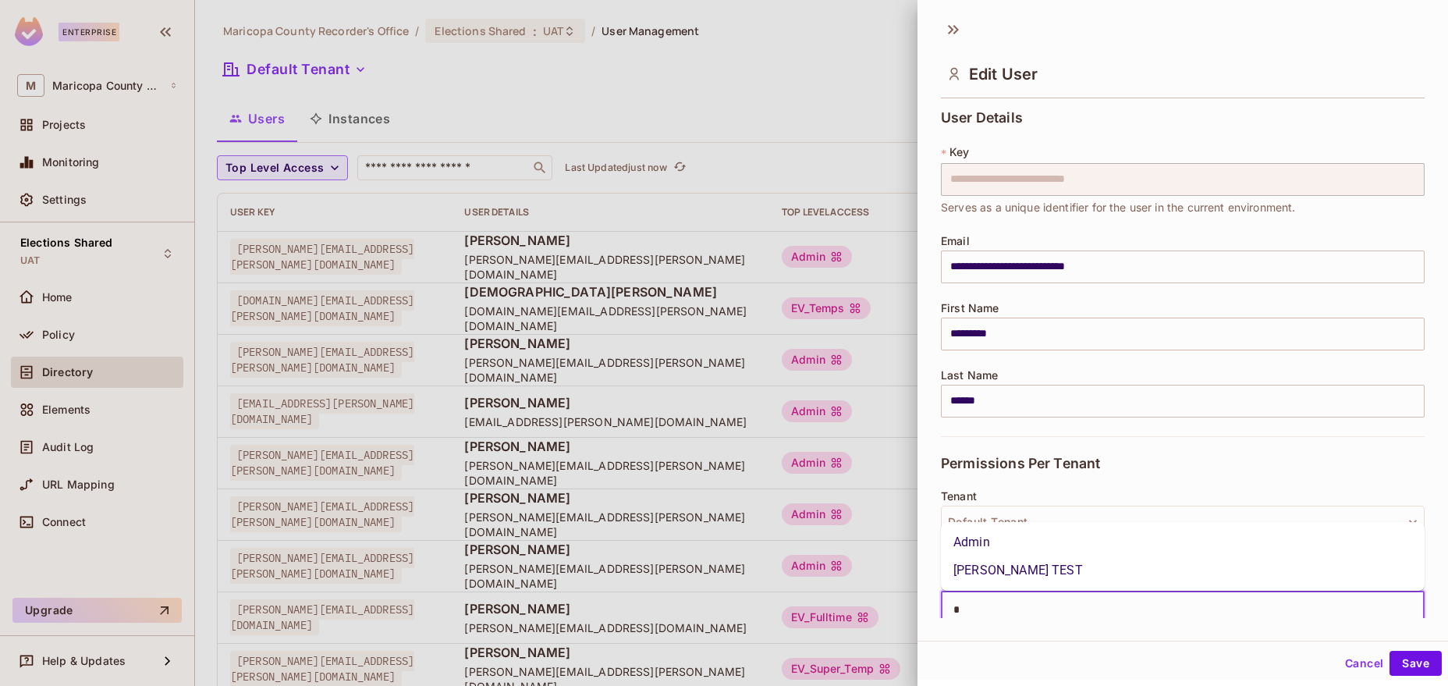
type input "**"
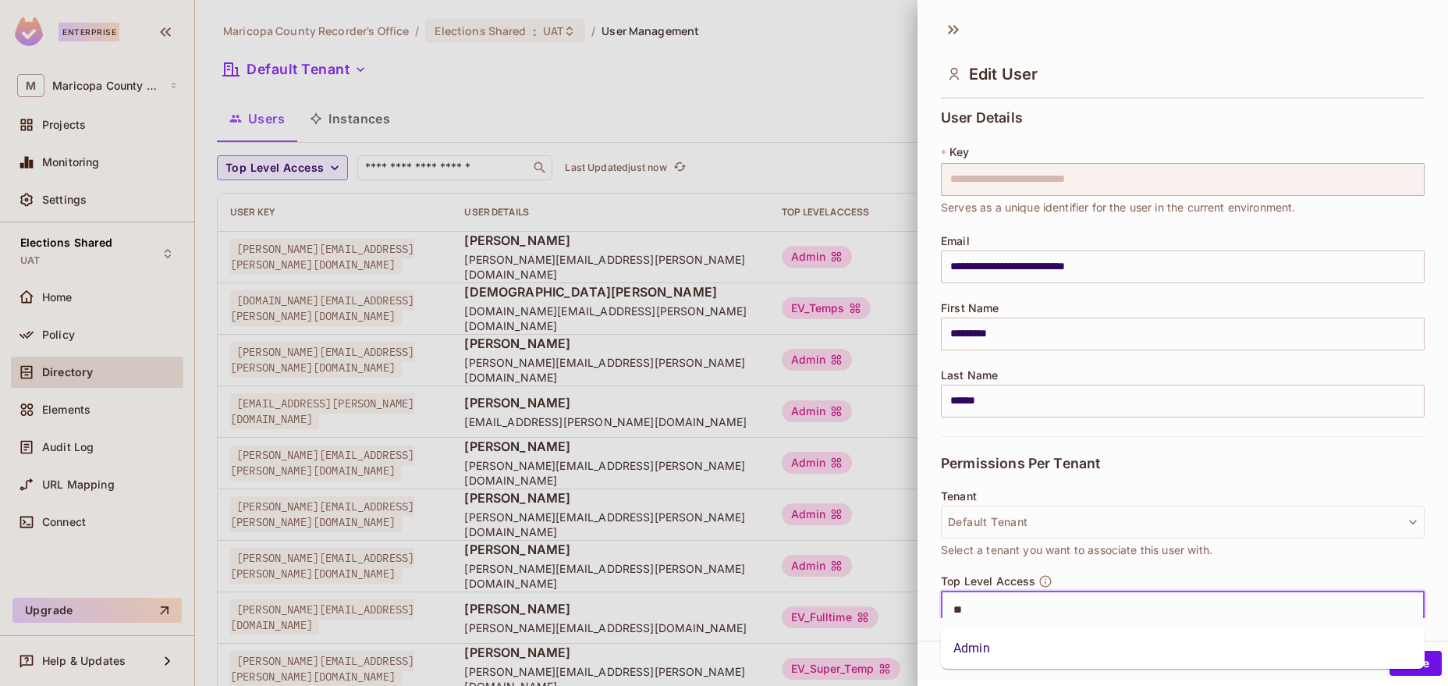
click at [1008, 648] on li "Admin" at bounding box center [1183, 648] width 484 height 28
click at [1418, 659] on button "Save" at bounding box center [1416, 663] width 52 height 25
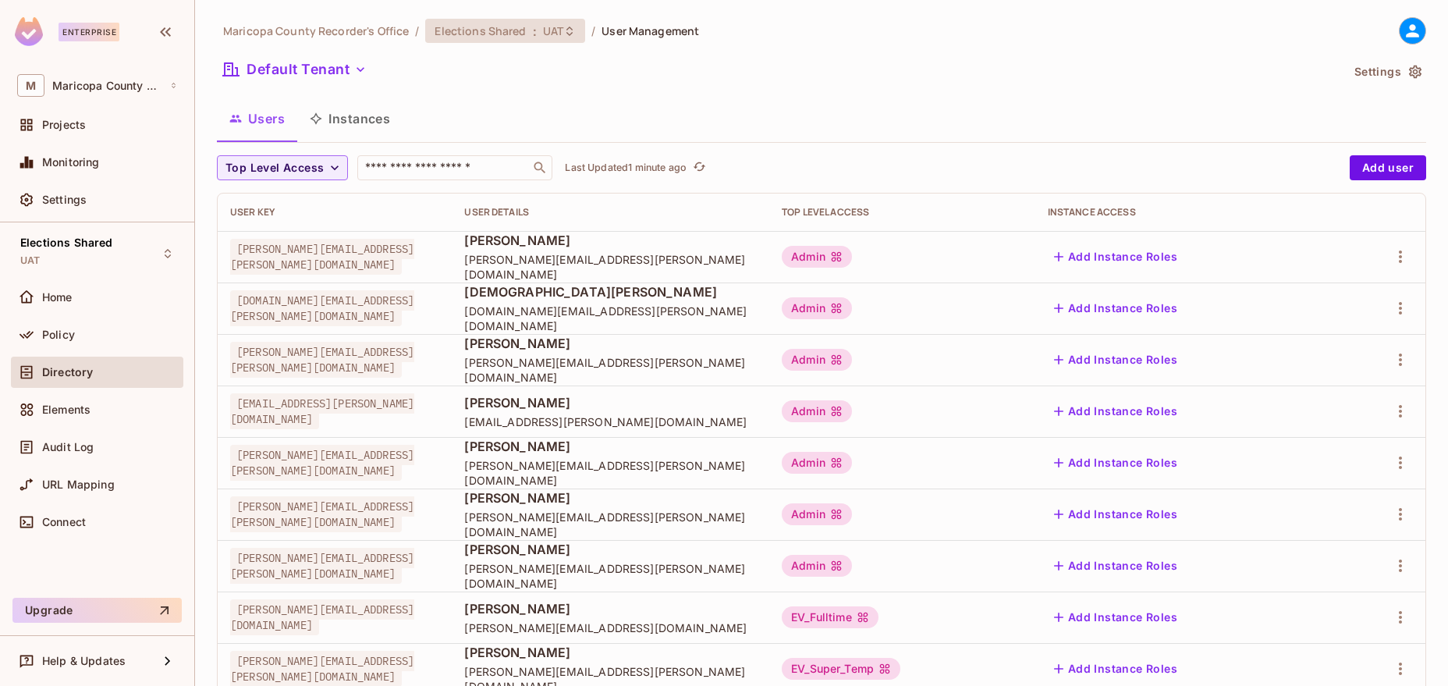
click at [505, 28] on span "Elections Shared" at bounding box center [480, 30] width 91 height 15
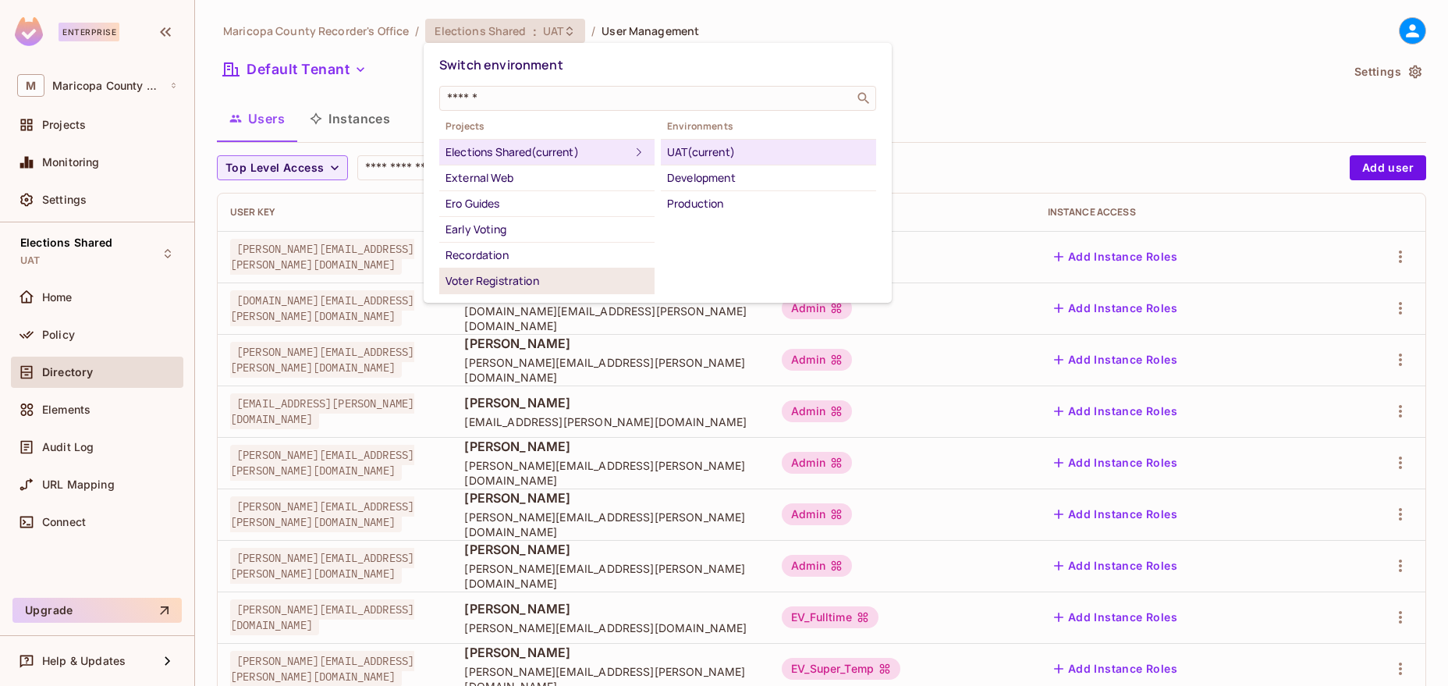
click at [545, 279] on div "Voter Registration" at bounding box center [547, 281] width 203 height 19
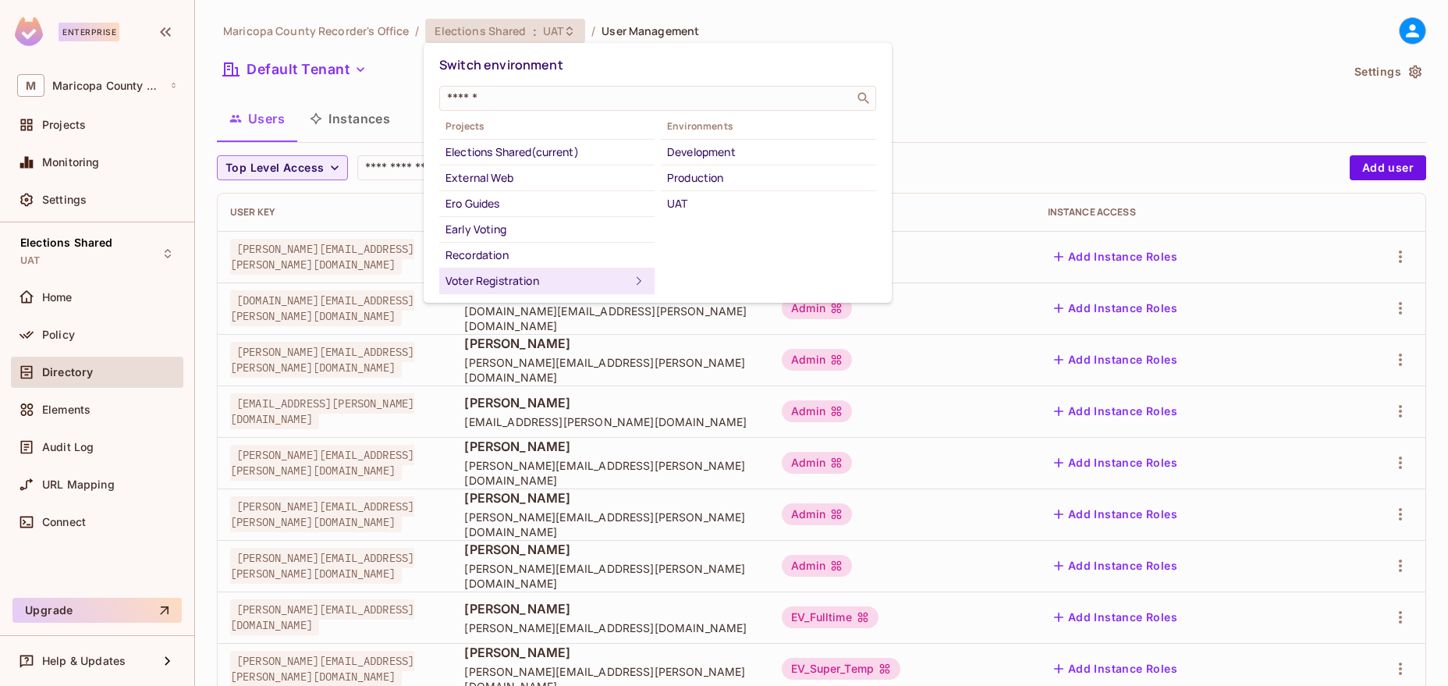
click at [708, 201] on div "UAT" at bounding box center [768, 203] width 203 height 19
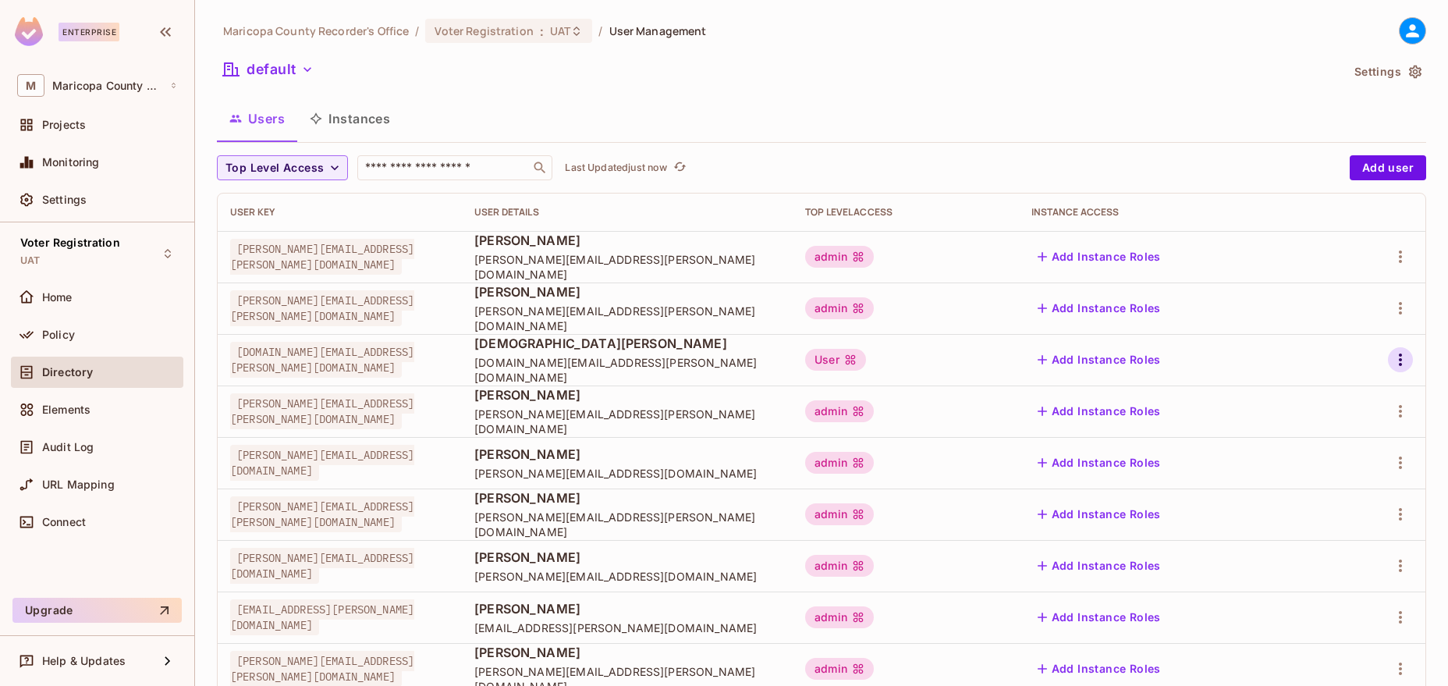
click at [1397, 364] on icon "button" at bounding box center [1400, 359] width 19 height 19
click at [1306, 395] on span "Edit" at bounding box center [1318, 395] width 30 height 25
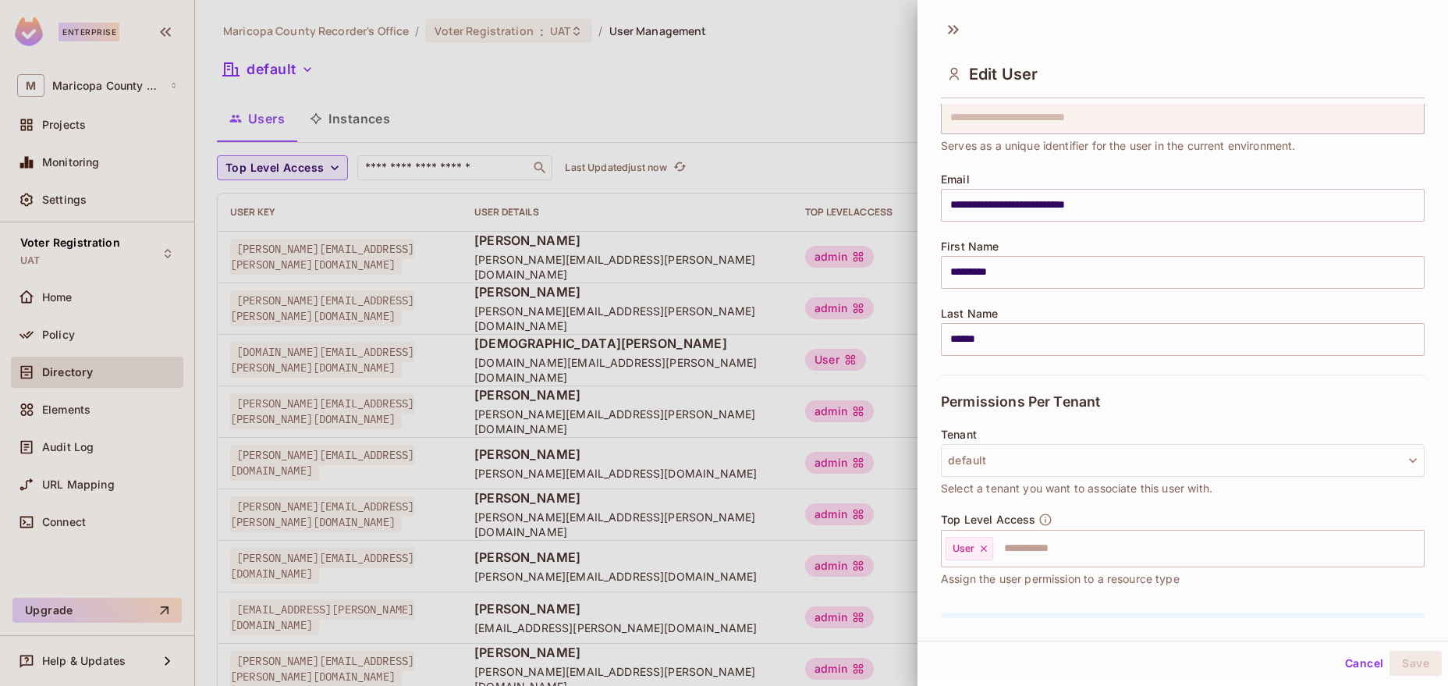
scroll to position [89, 0]
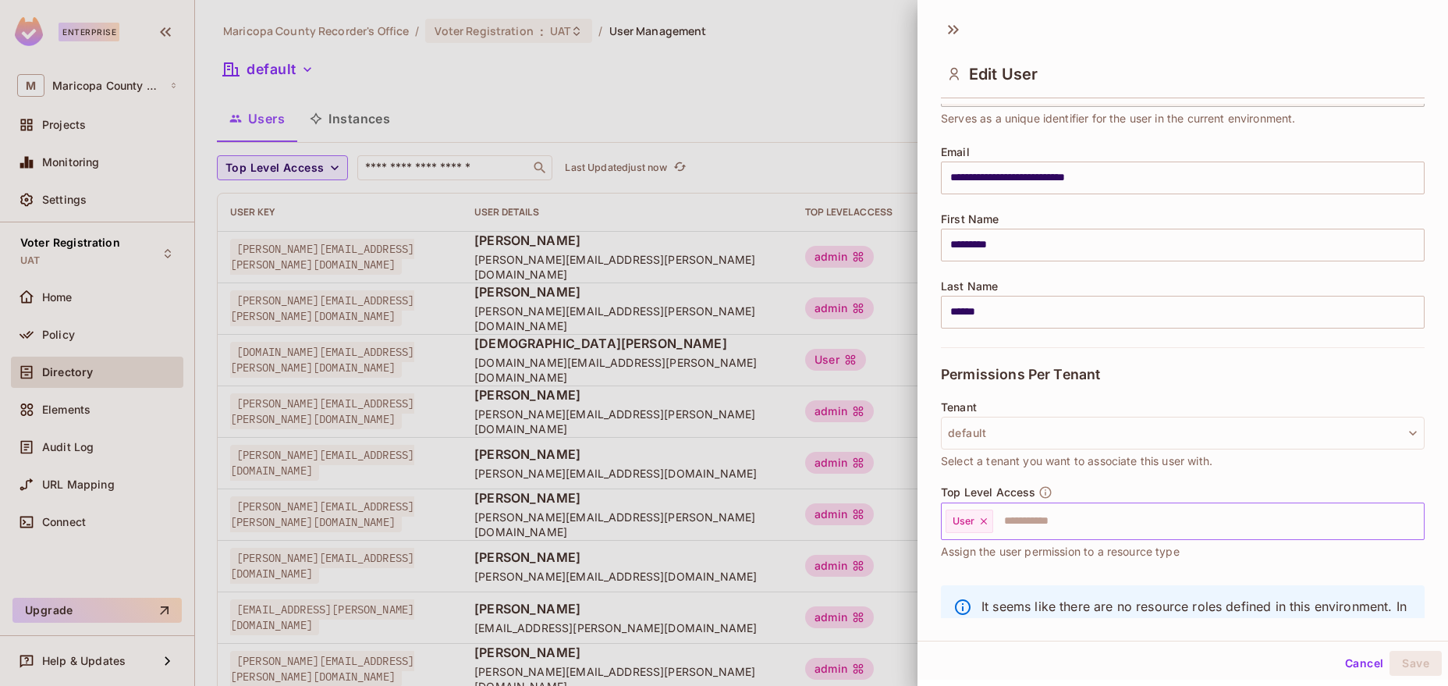
click at [1014, 522] on input "text" at bounding box center [1194, 521] width 399 height 31
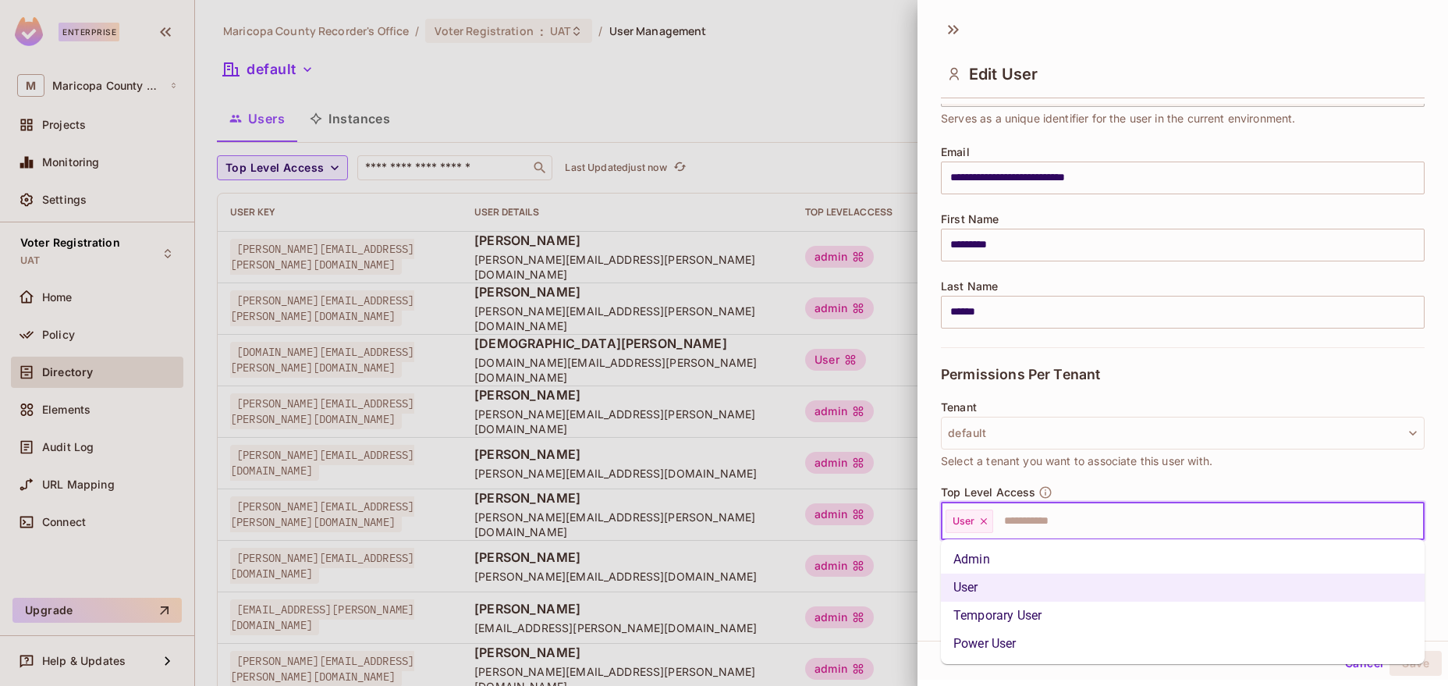
click at [996, 562] on li "Admin" at bounding box center [1183, 559] width 484 height 28
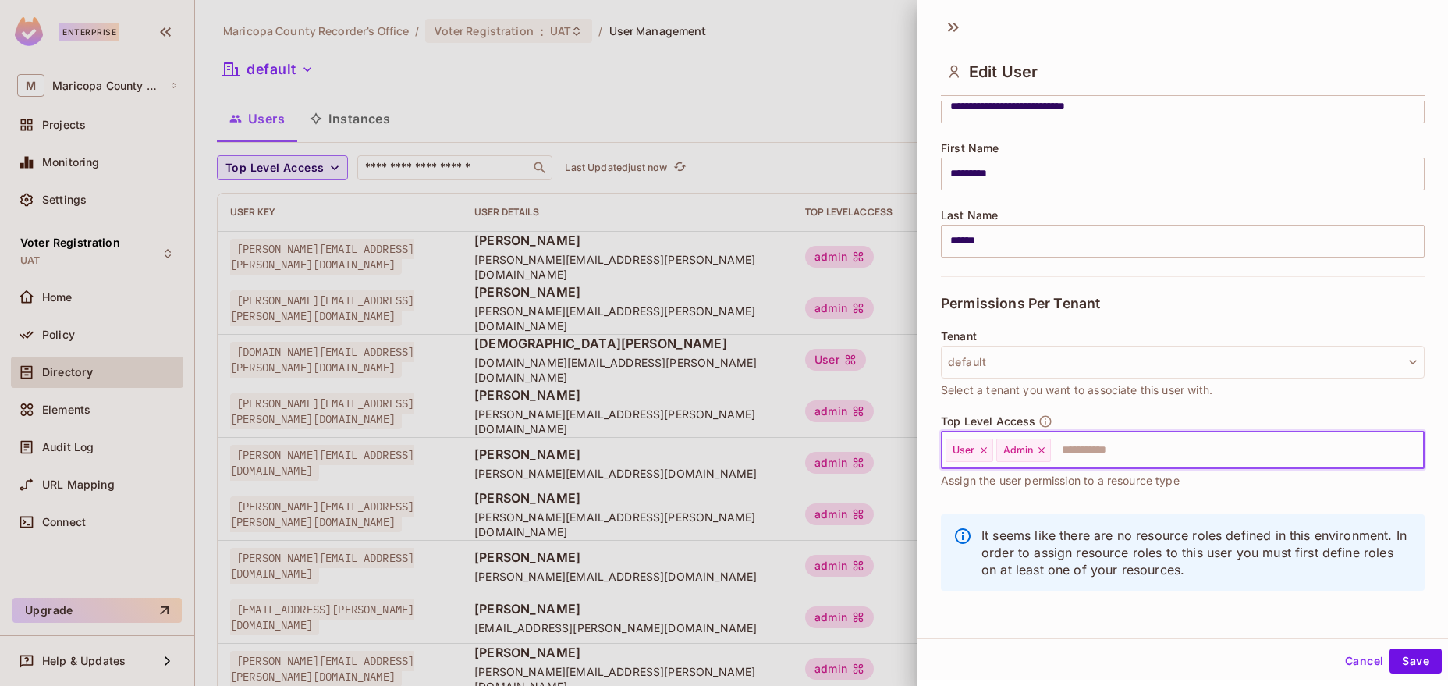
scroll to position [0, 0]
click at [984, 445] on div "User" at bounding box center [970, 452] width 48 height 23
click at [982, 453] on icon at bounding box center [983, 452] width 11 height 11
click at [1411, 662] on button "Save" at bounding box center [1416, 663] width 52 height 25
